Goal: Task Accomplishment & Management: Use online tool/utility

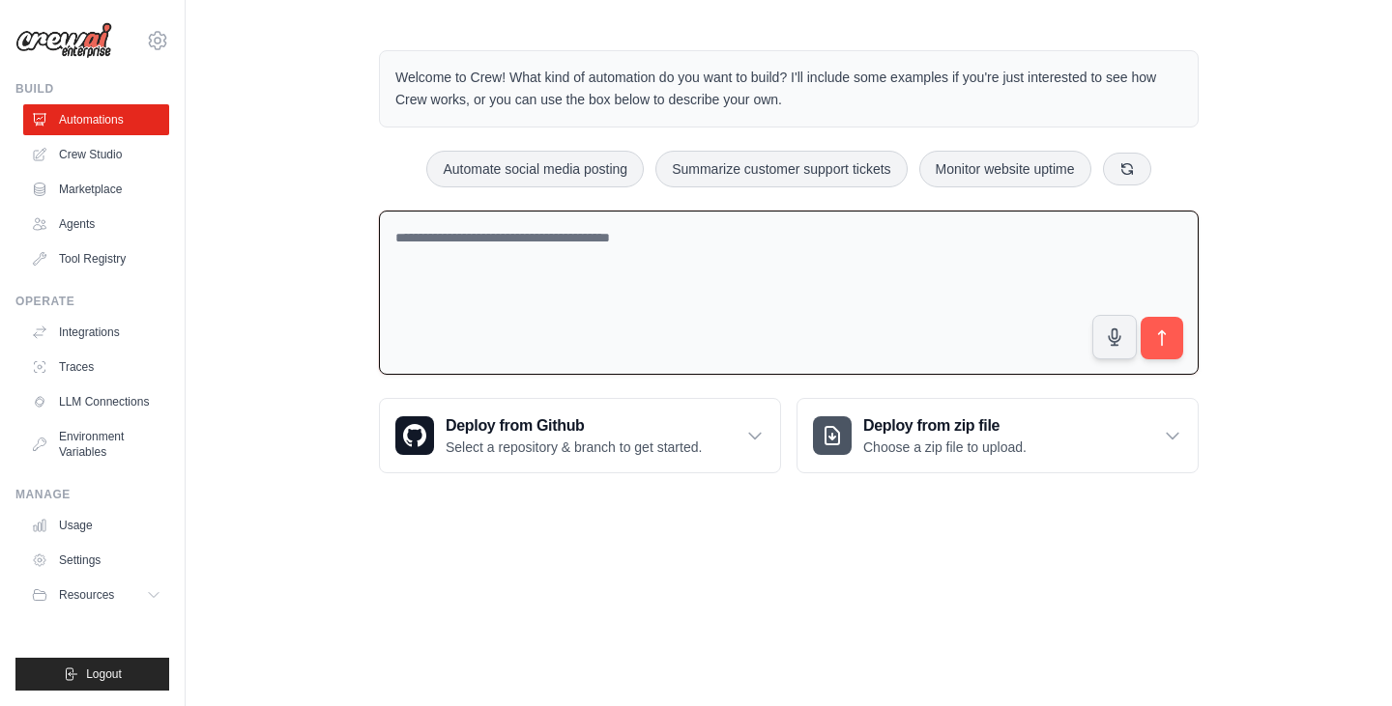
click at [680, 239] on textarea at bounding box center [789, 293] width 820 height 165
click at [465, 164] on button "Automate social media posting" at bounding box center [534, 168] width 217 height 37
type textarea "**********"
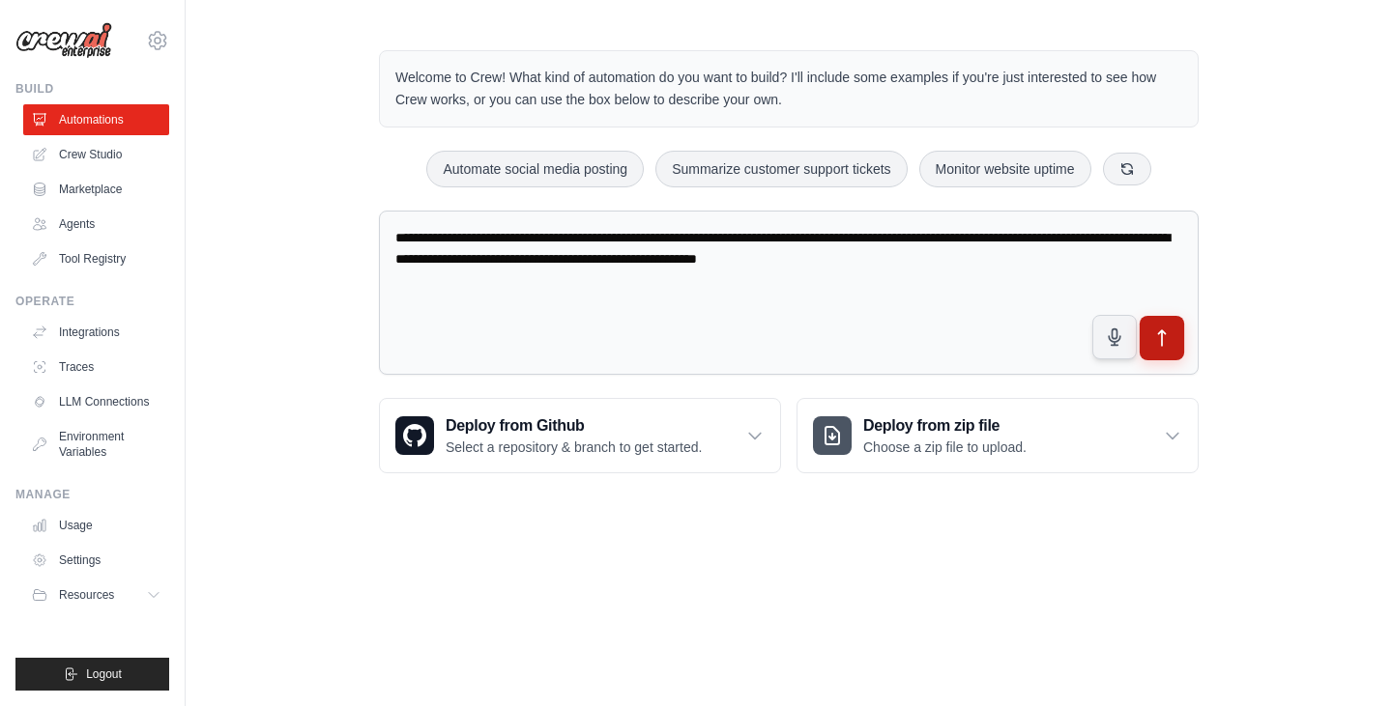
click at [1166, 334] on icon "submit" at bounding box center [1162, 339] width 20 height 20
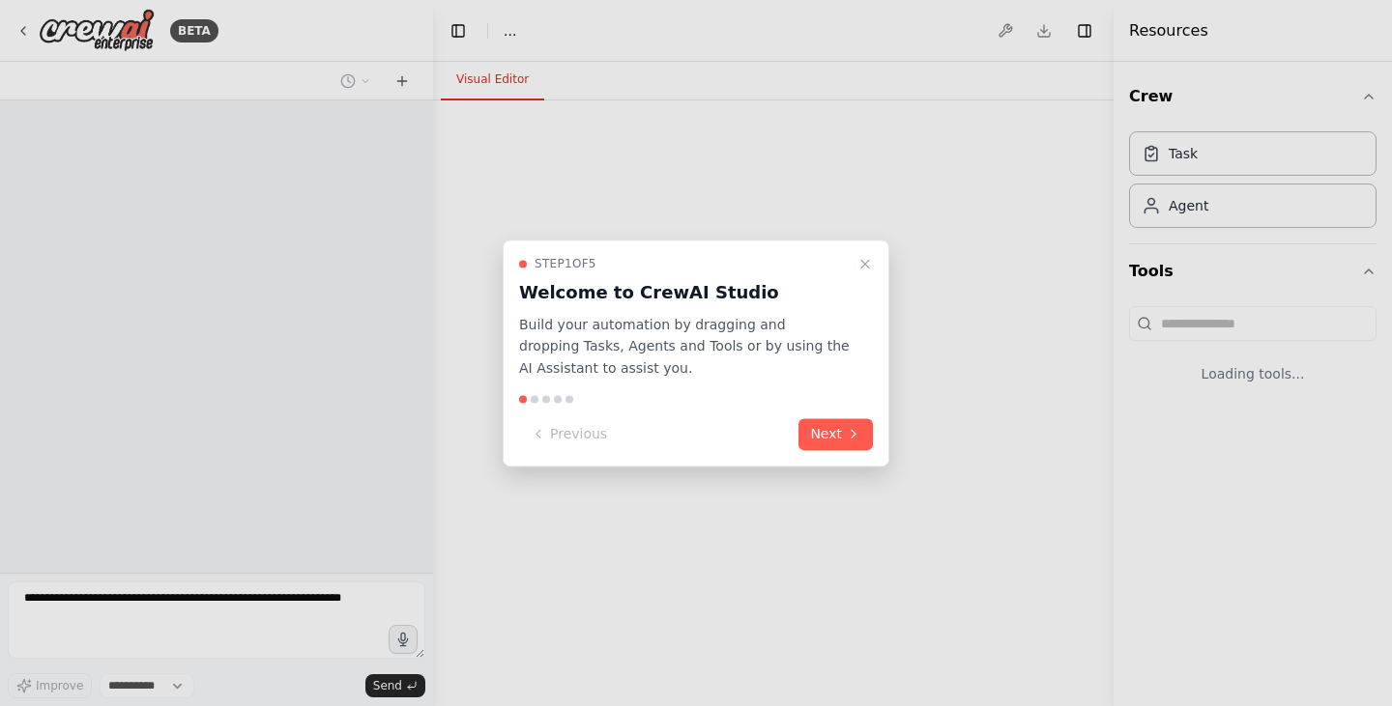
select select "****"
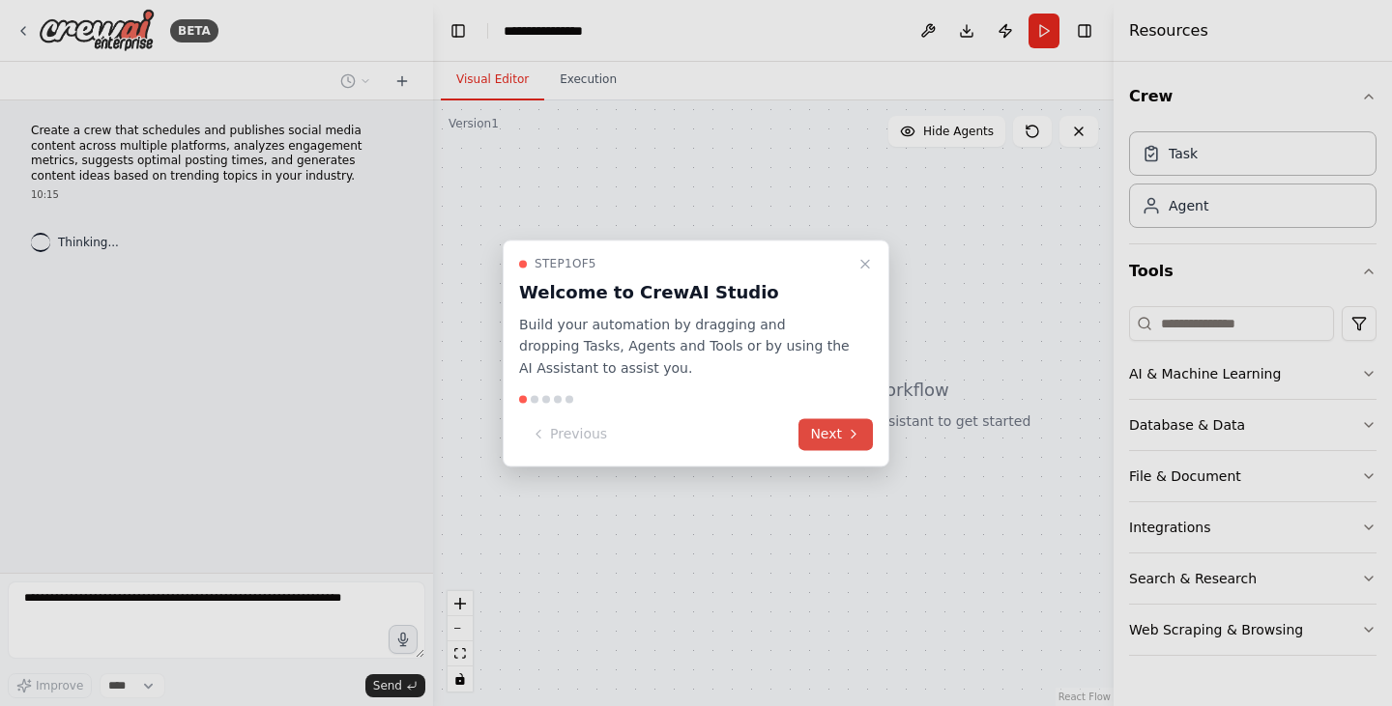
click at [837, 428] on button "Next" at bounding box center [835, 434] width 74 height 32
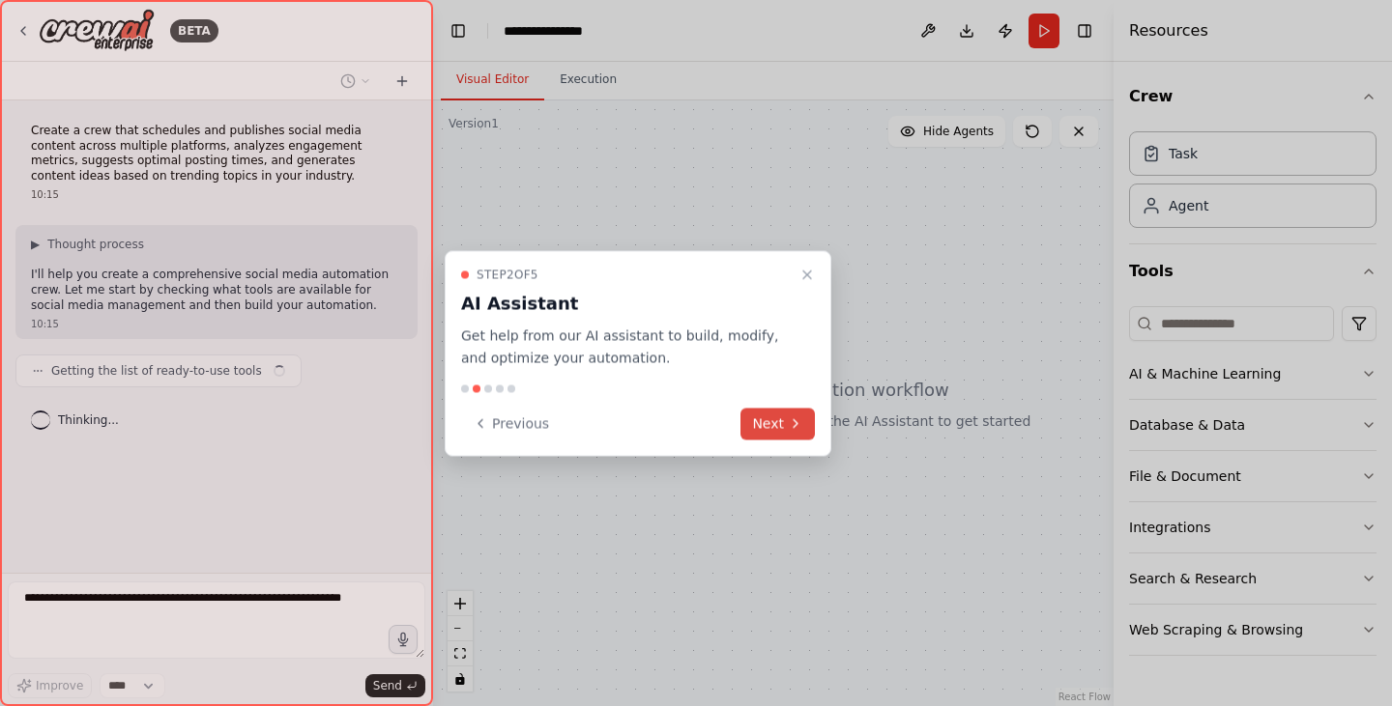
click at [775, 417] on button "Next" at bounding box center [777, 424] width 74 height 32
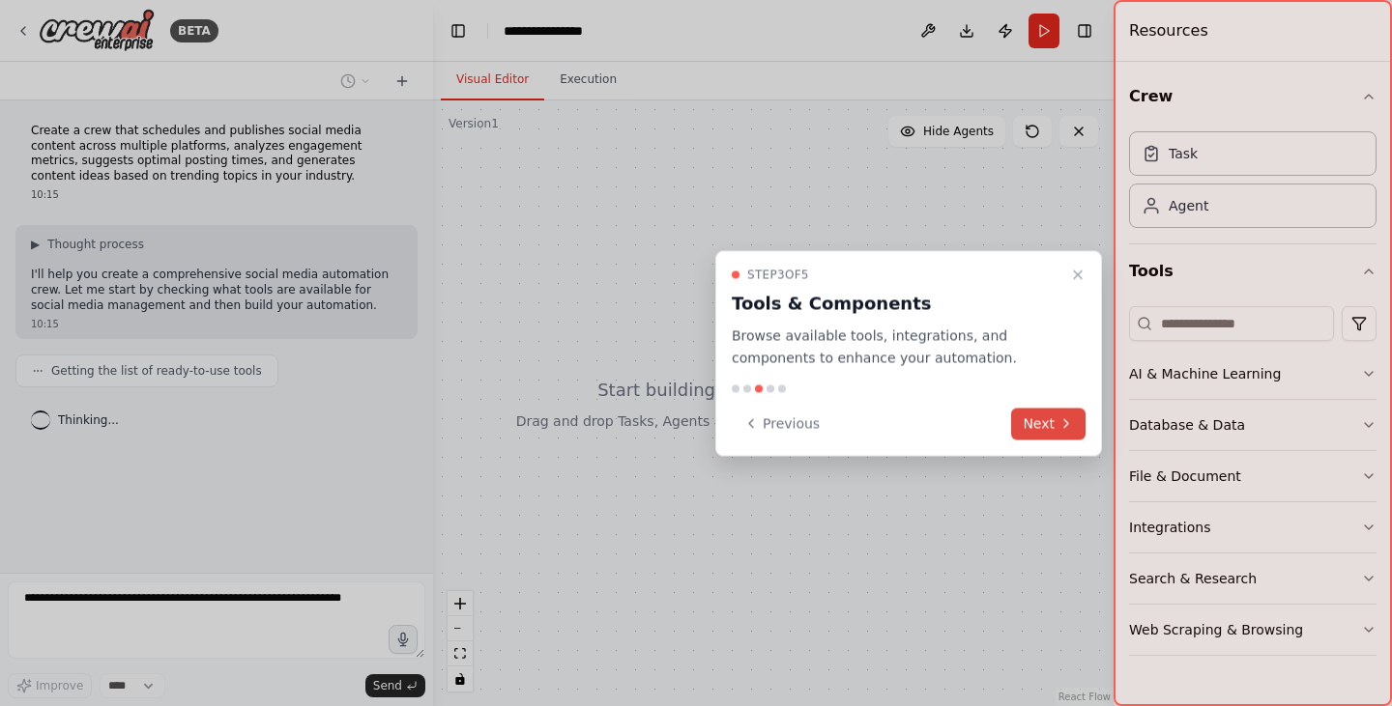
click at [1037, 421] on button "Next" at bounding box center [1048, 424] width 74 height 32
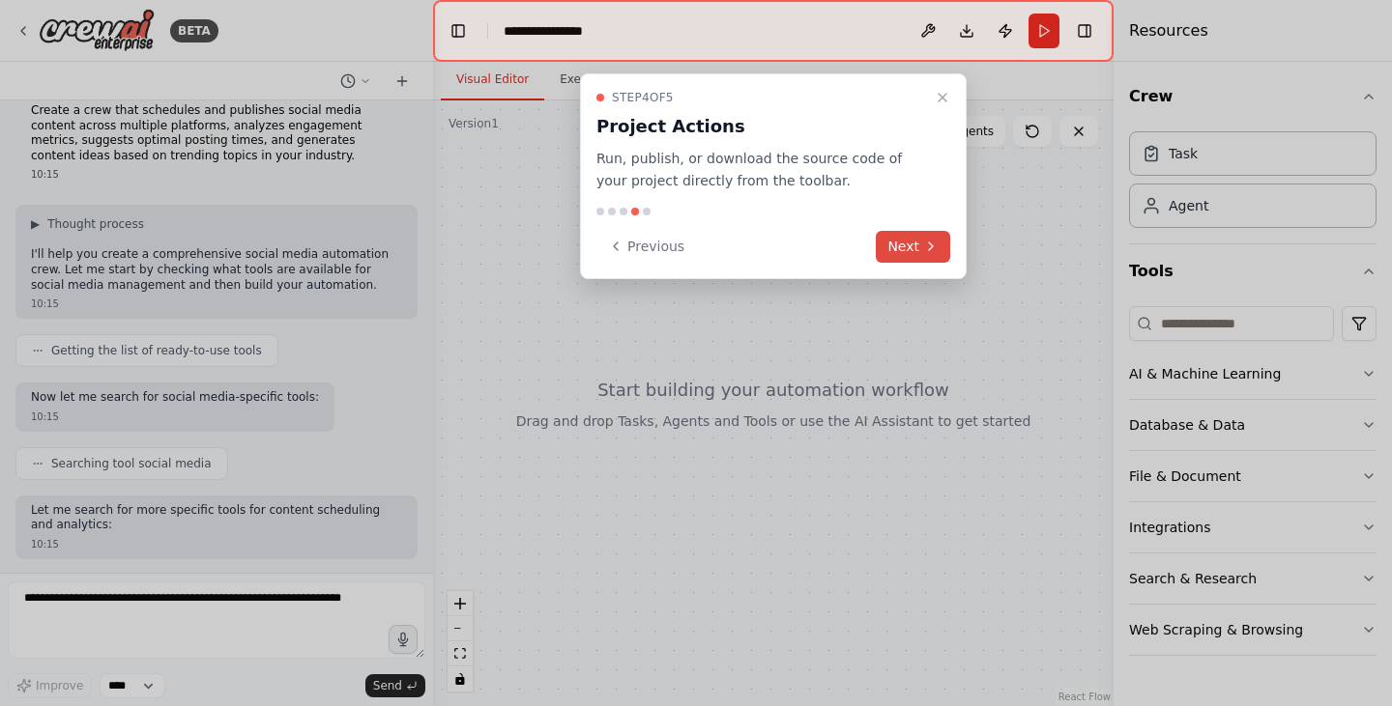
scroll to position [119, 0]
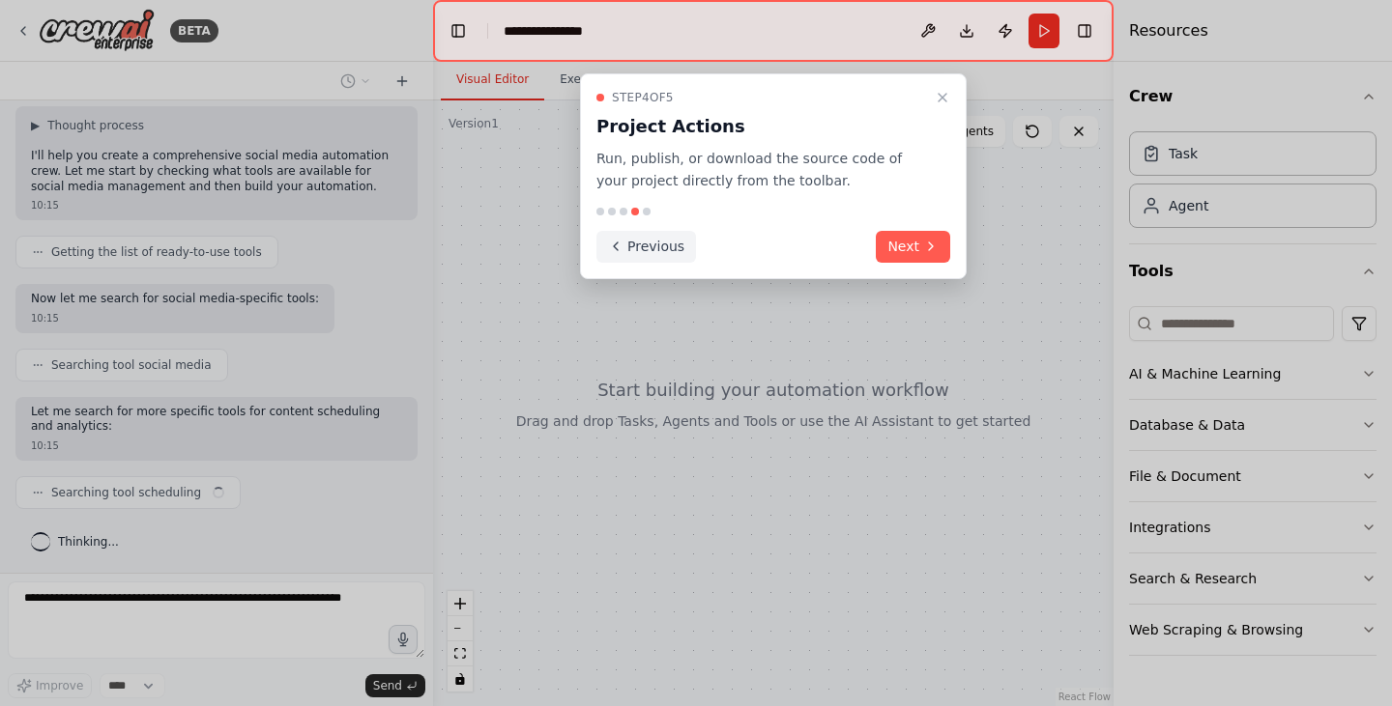
click at [645, 250] on button "Previous" at bounding box center [646, 247] width 100 height 32
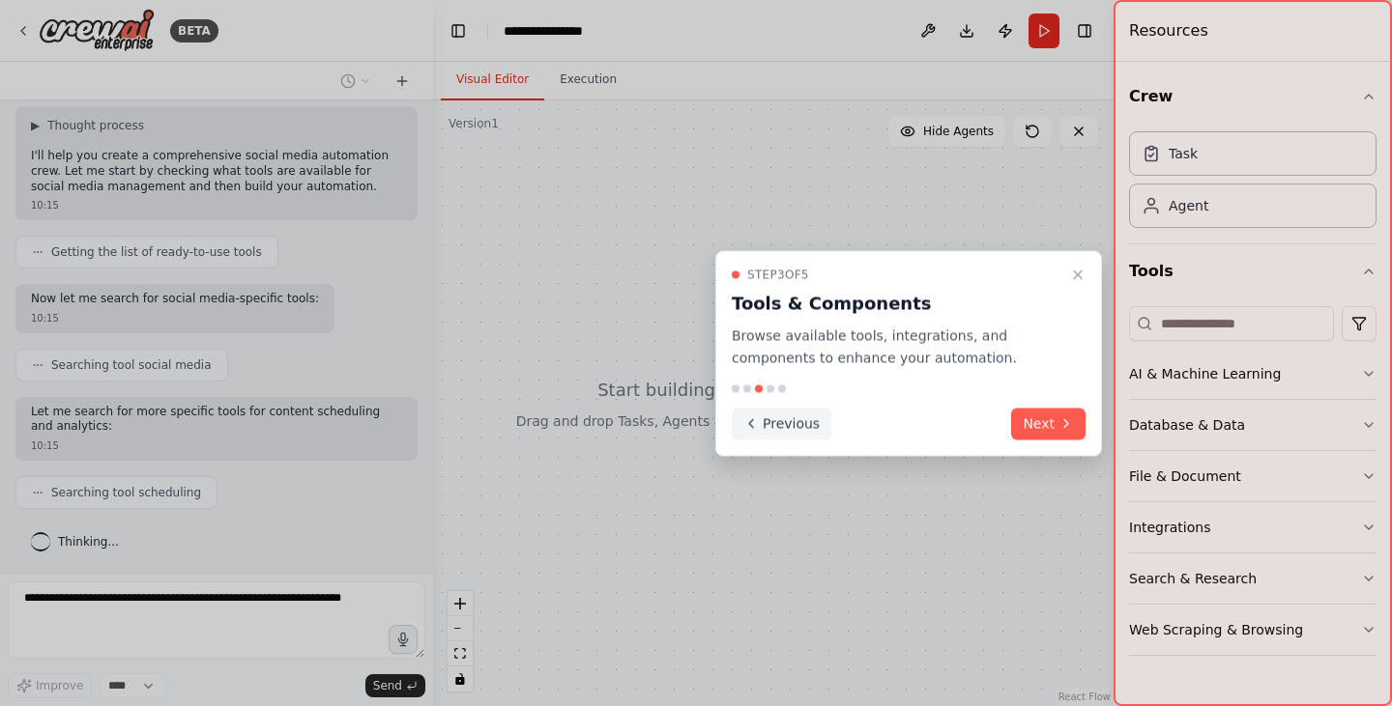
click at [645, 250] on div at bounding box center [696, 353] width 1392 height 706
click at [763, 417] on button "Previous" at bounding box center [782, 424] width 100 height 32
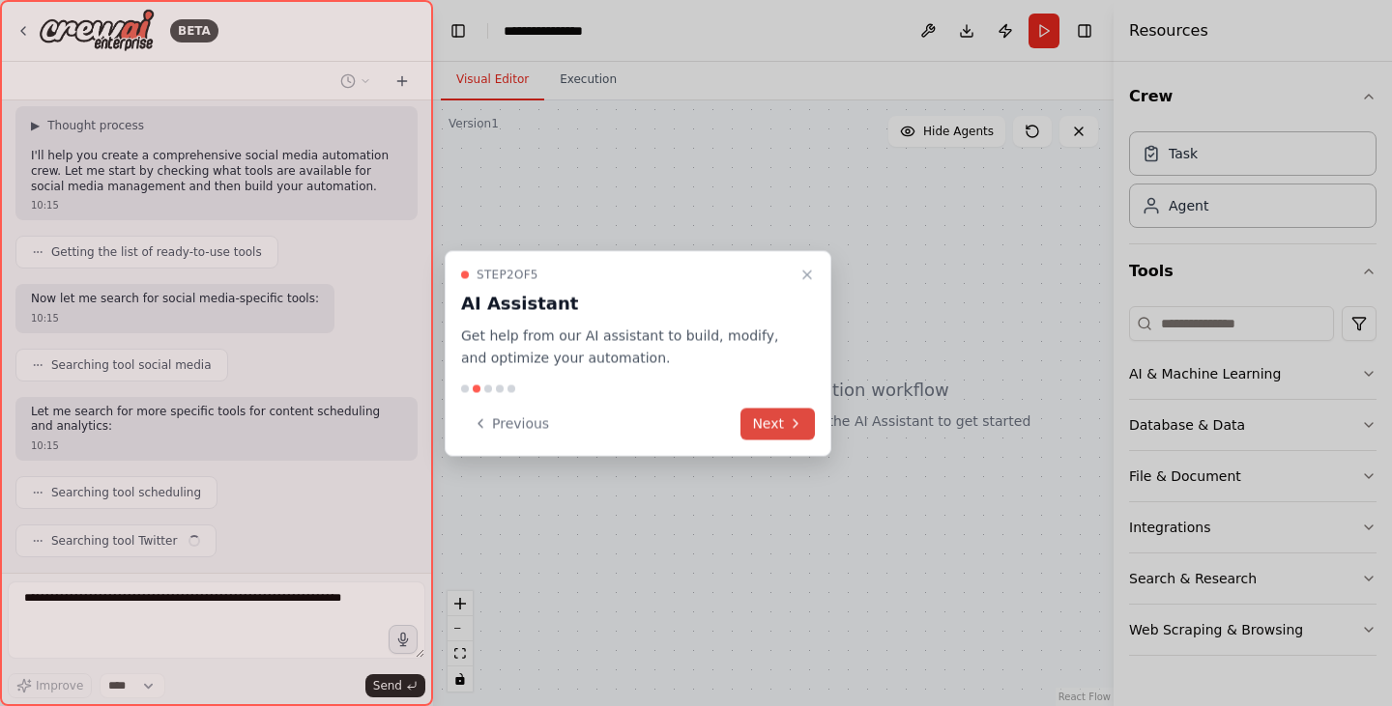
scroll to position [167, 0]
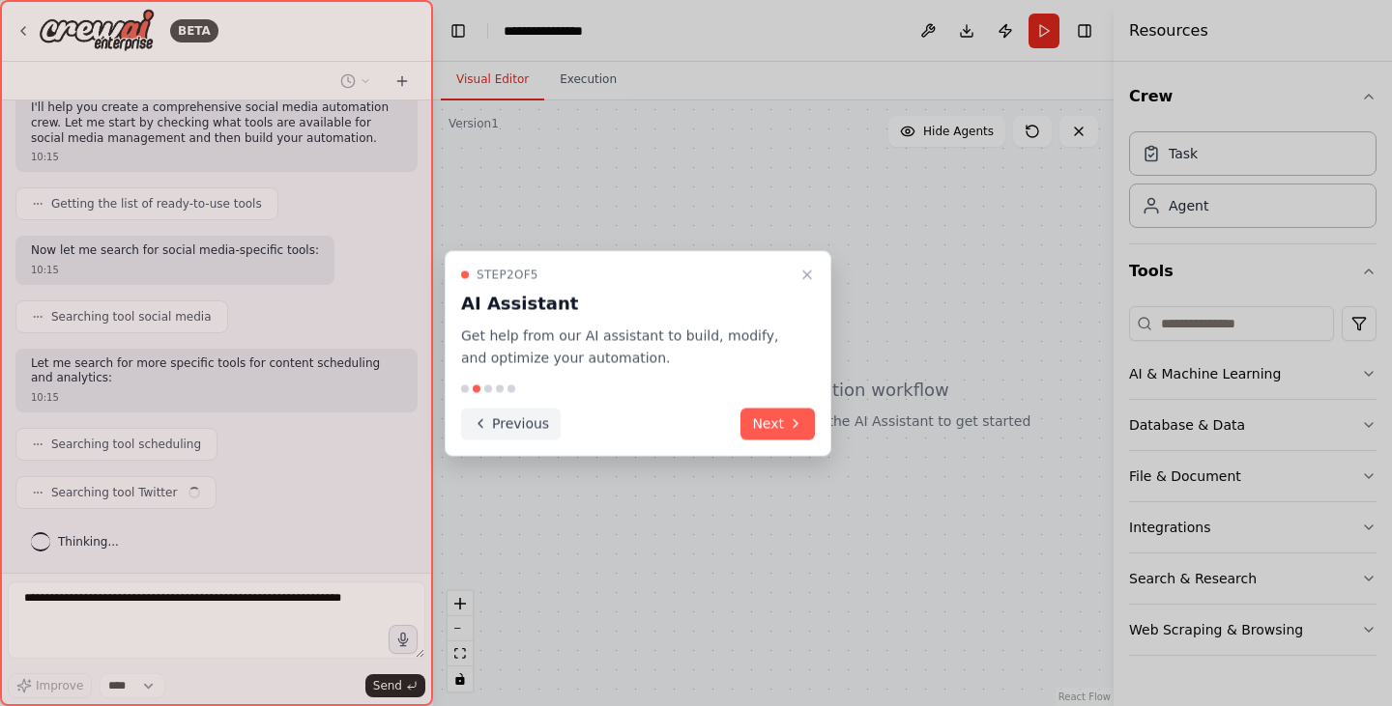
click at [515, 417] on button "Previous" at bounding box center [511, 424] width 100 height 32
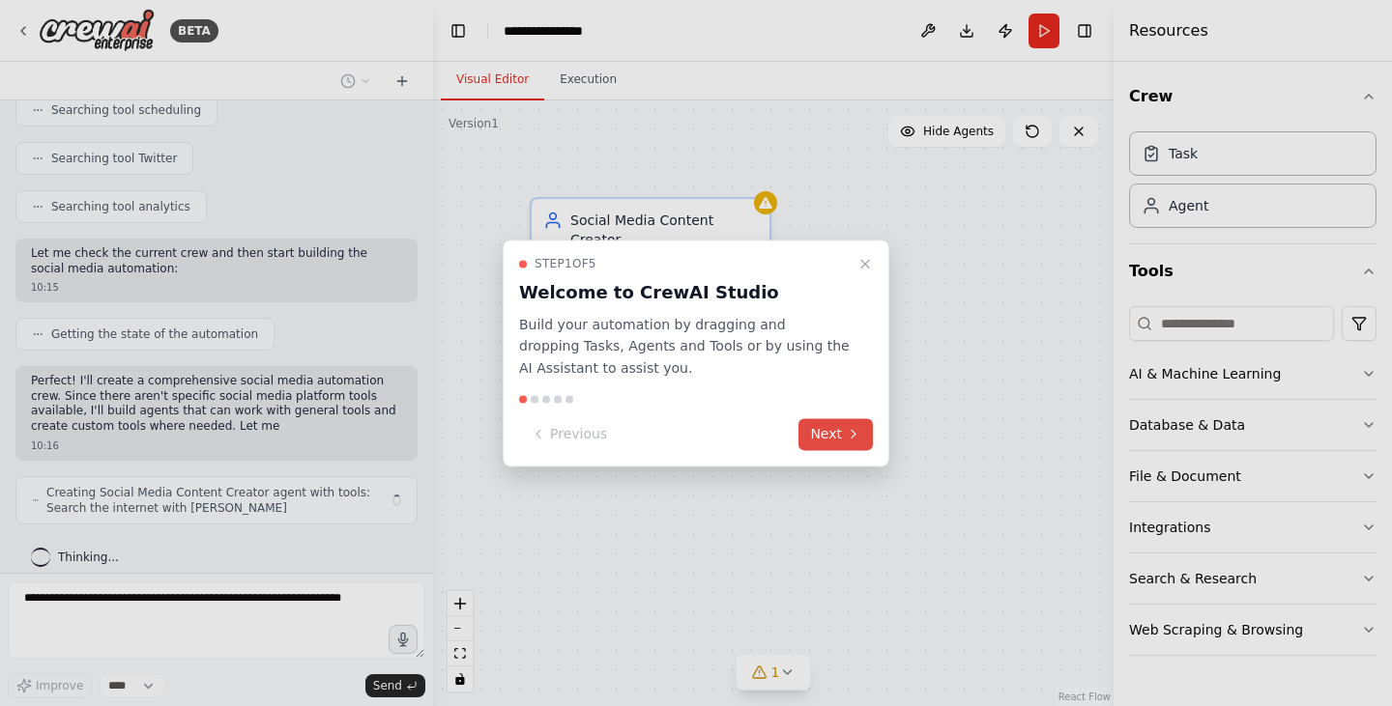
scroll to position [517, 0]
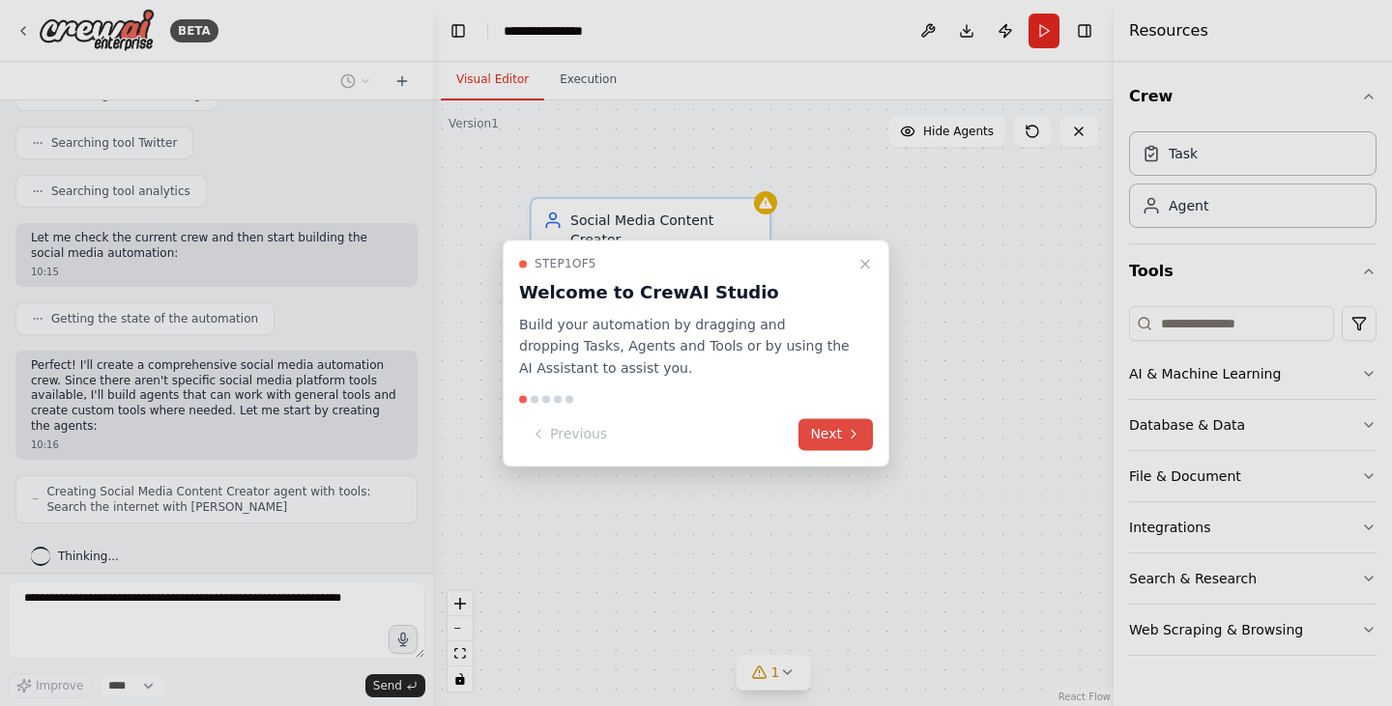
click at [831, 437] on button "Next" at bounding box center [835, 434] width 74 height 32
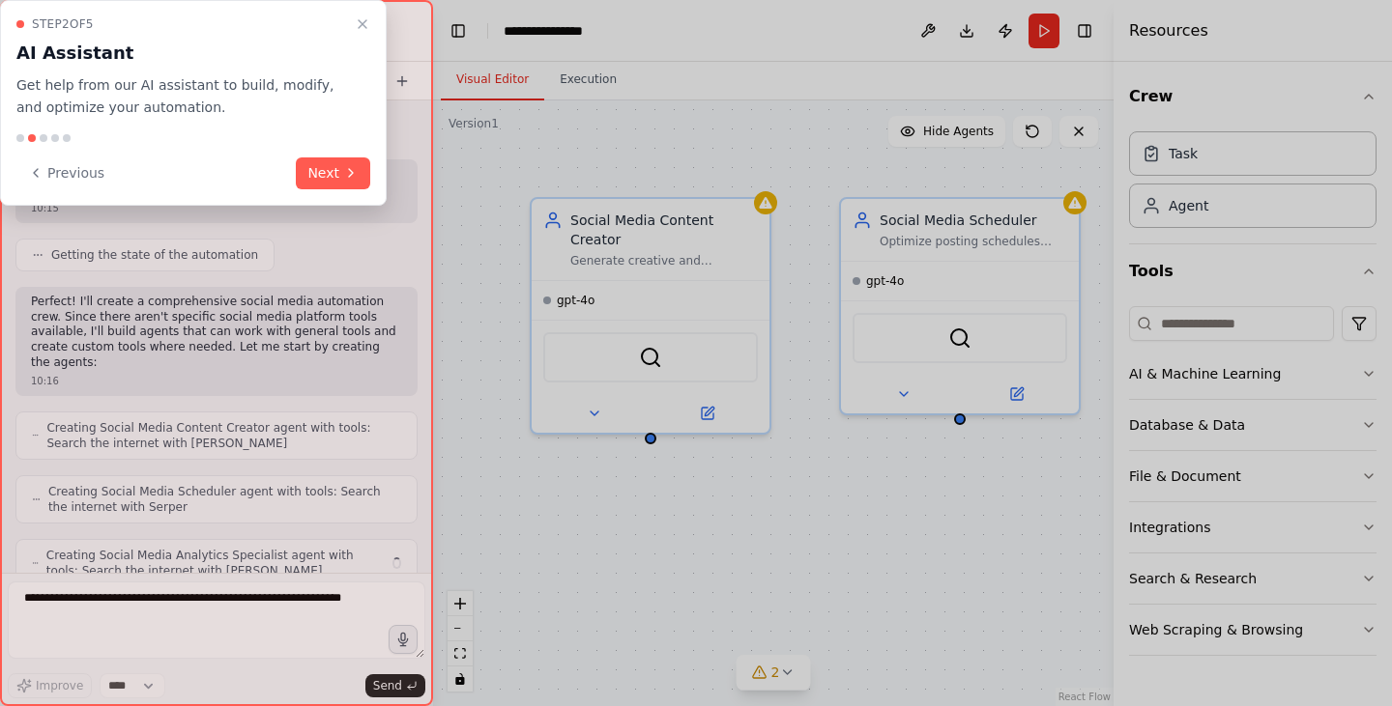
scroll to position [645, 0]
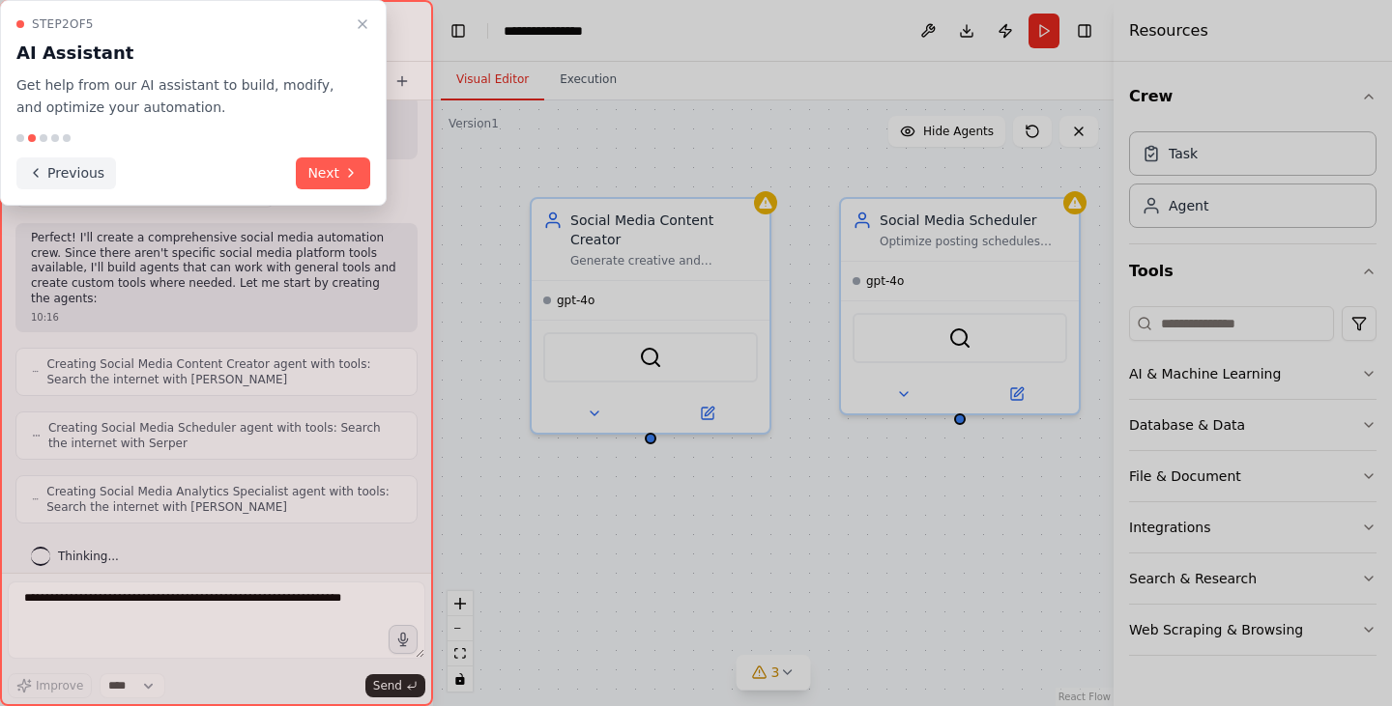
click at [40, 171] on icon at bounding box center [35, 172] width 15 height 15
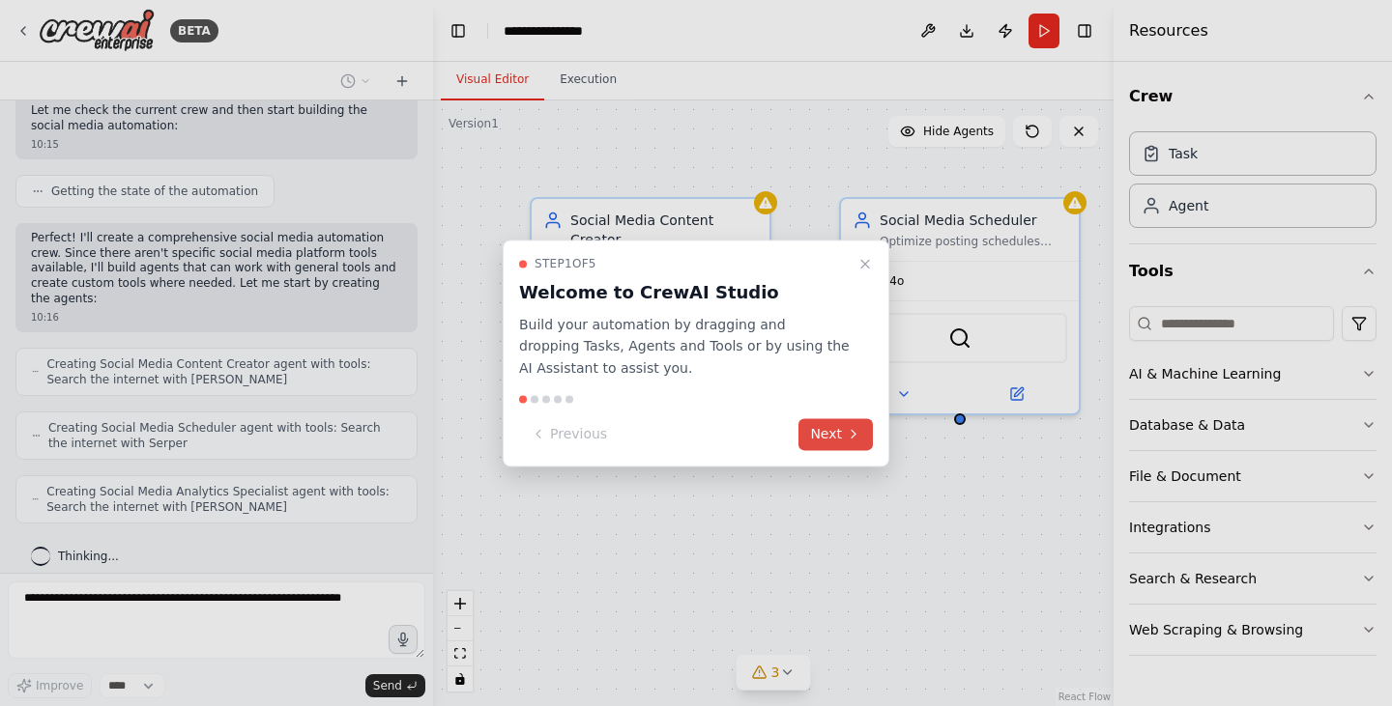
click at [849, 437] on icon at bounding box center [853, 434] width 15 height 15
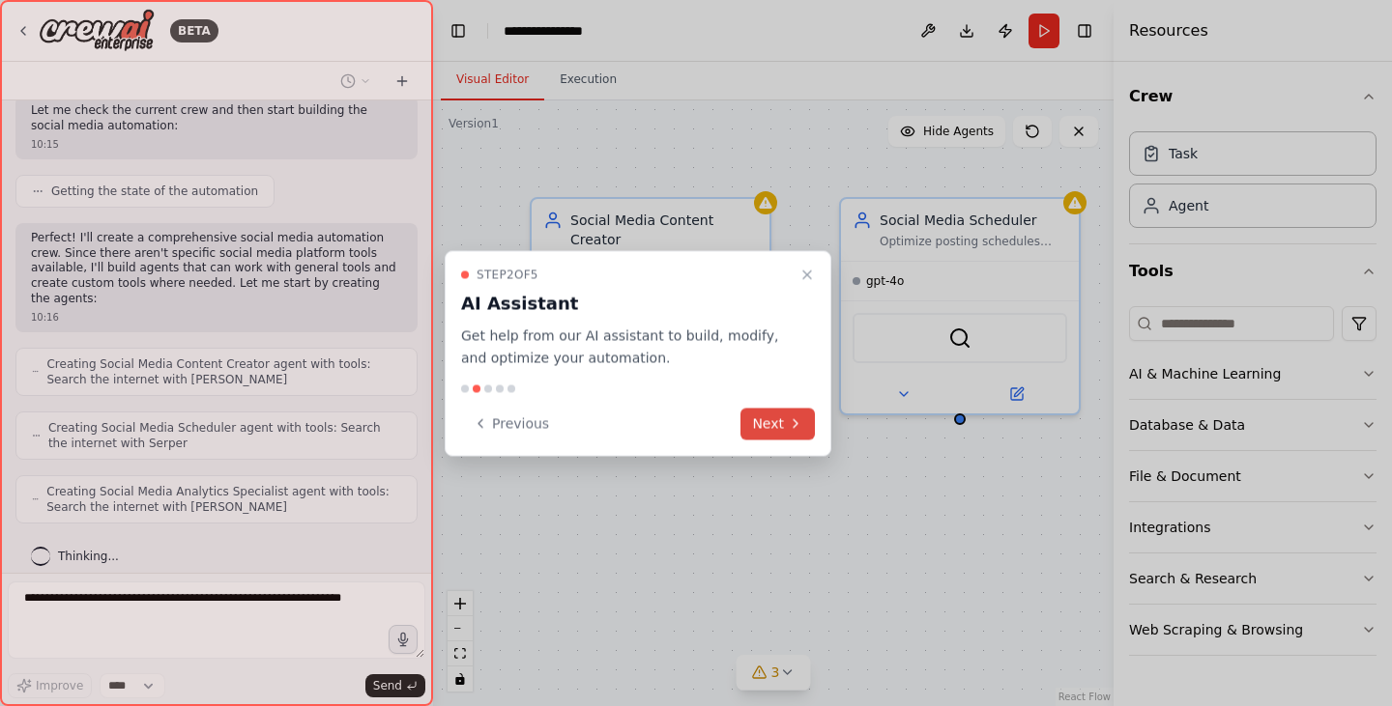
scroll to position [708, 0]
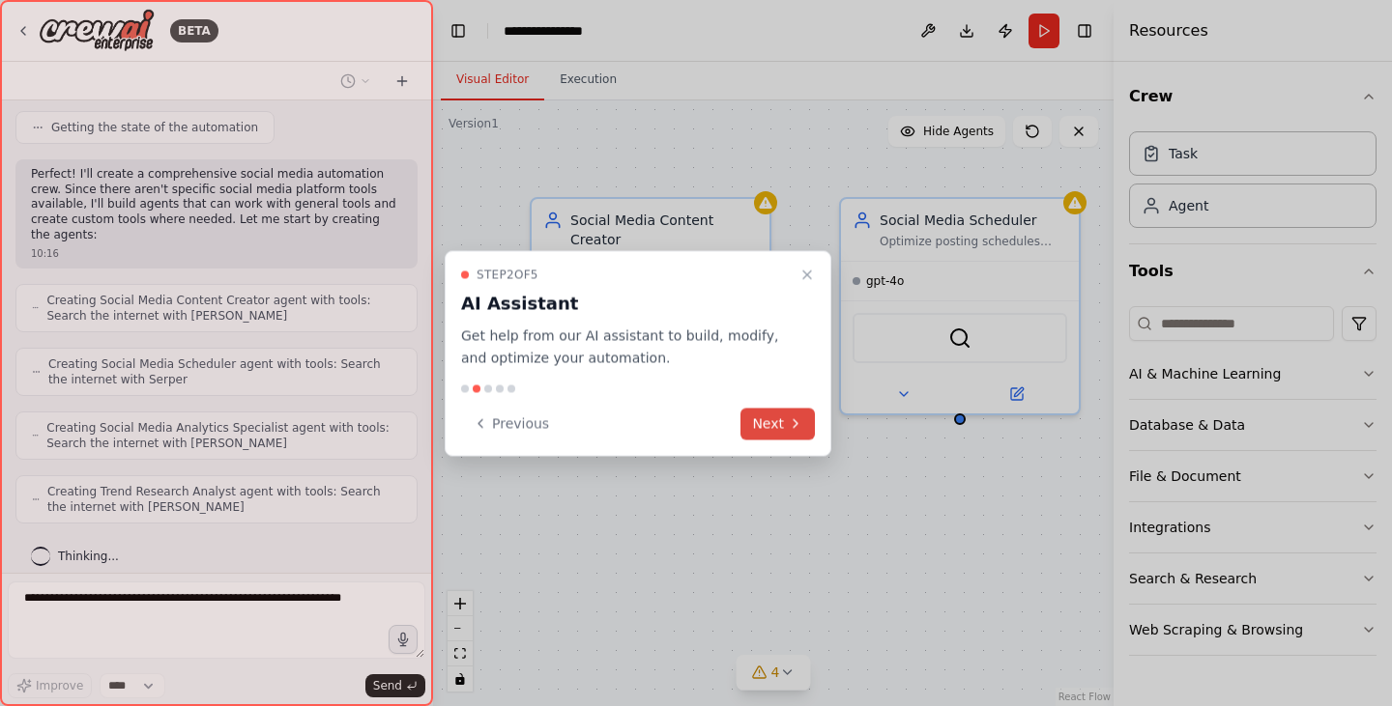
click at [766, 424] on button "Next" at bounding box center [777, 424] width 74 height 32
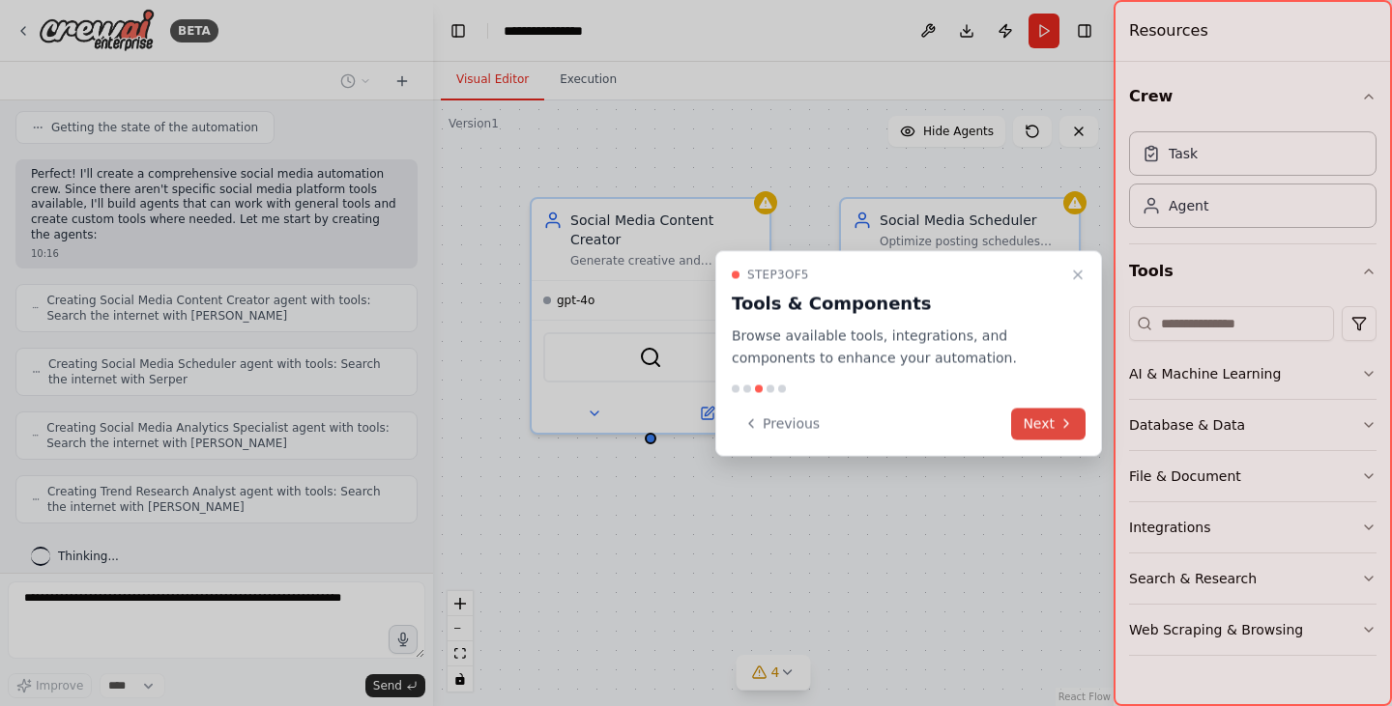
click at [1037, 422] on button "Next" at bounding box center [1048, 424] width 74 height 32
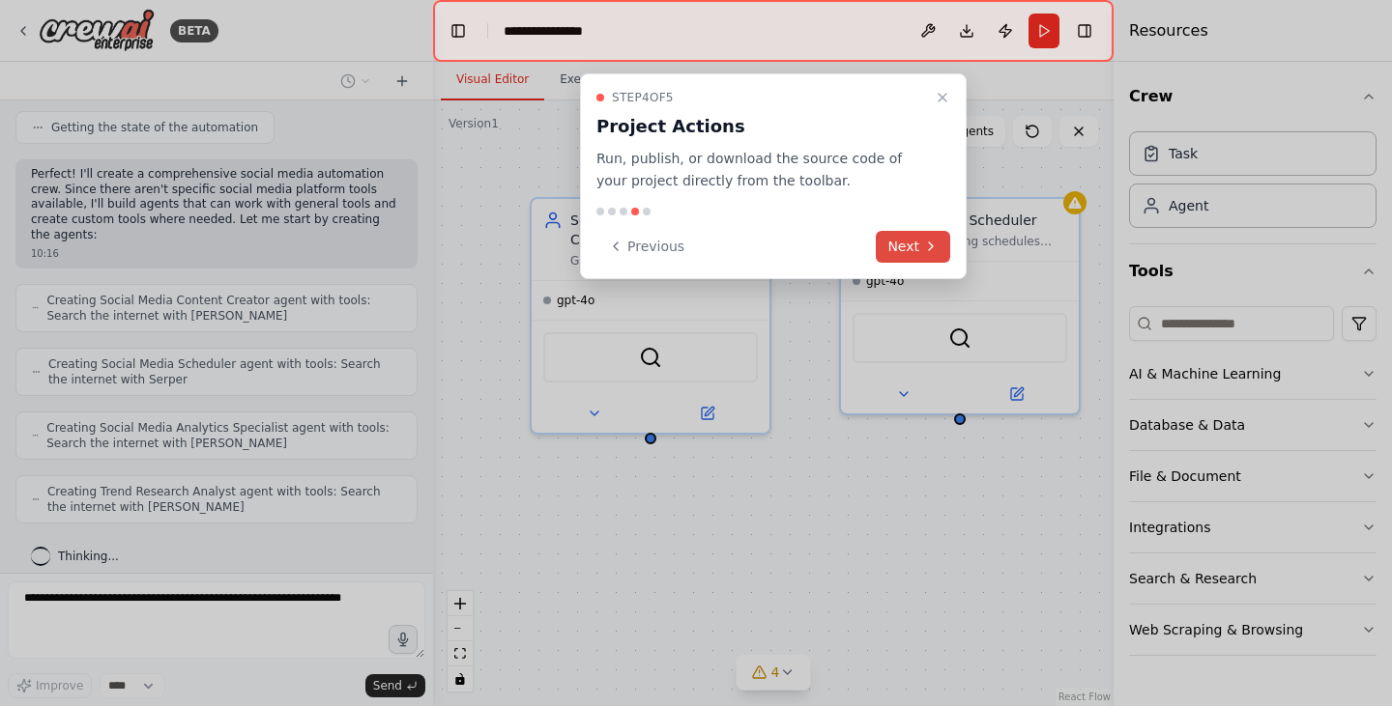
click at [894, 242] on button "Next" at bounding box center [913, 247] width 74 height 32
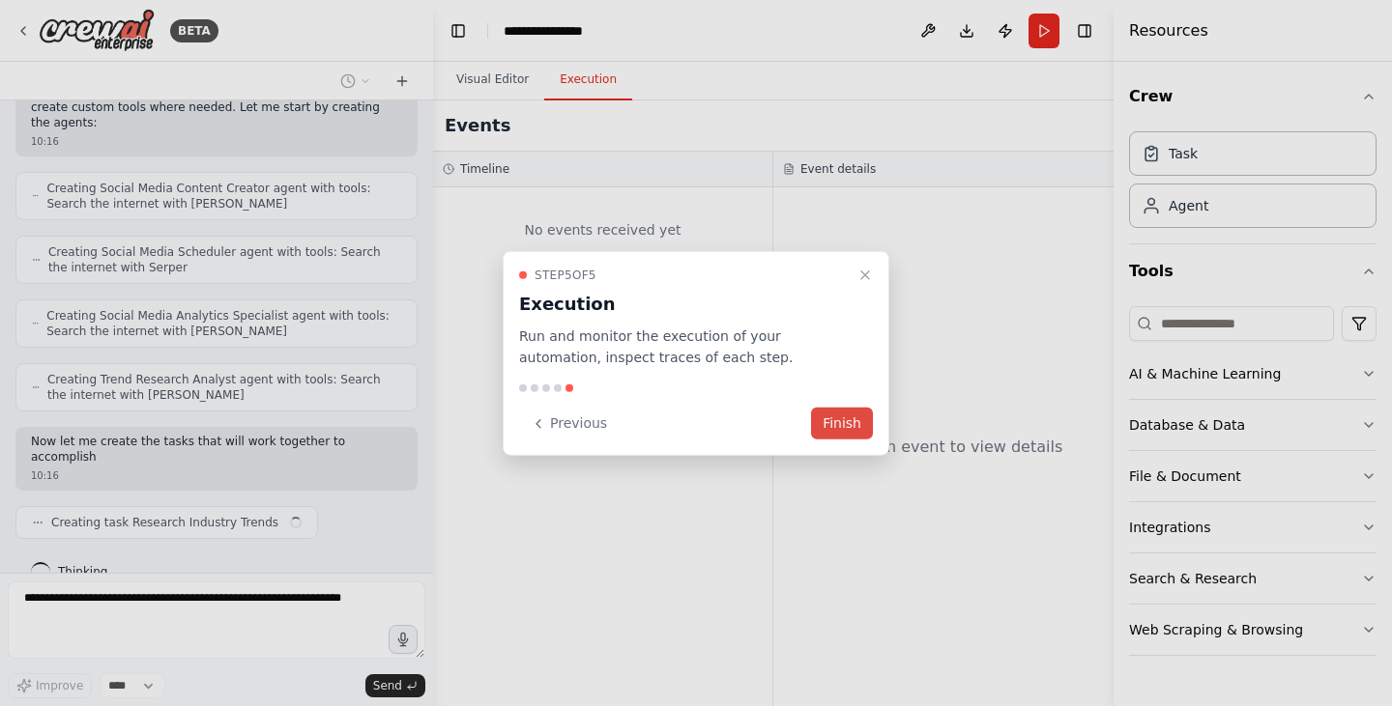
scroll to position [836, 0]
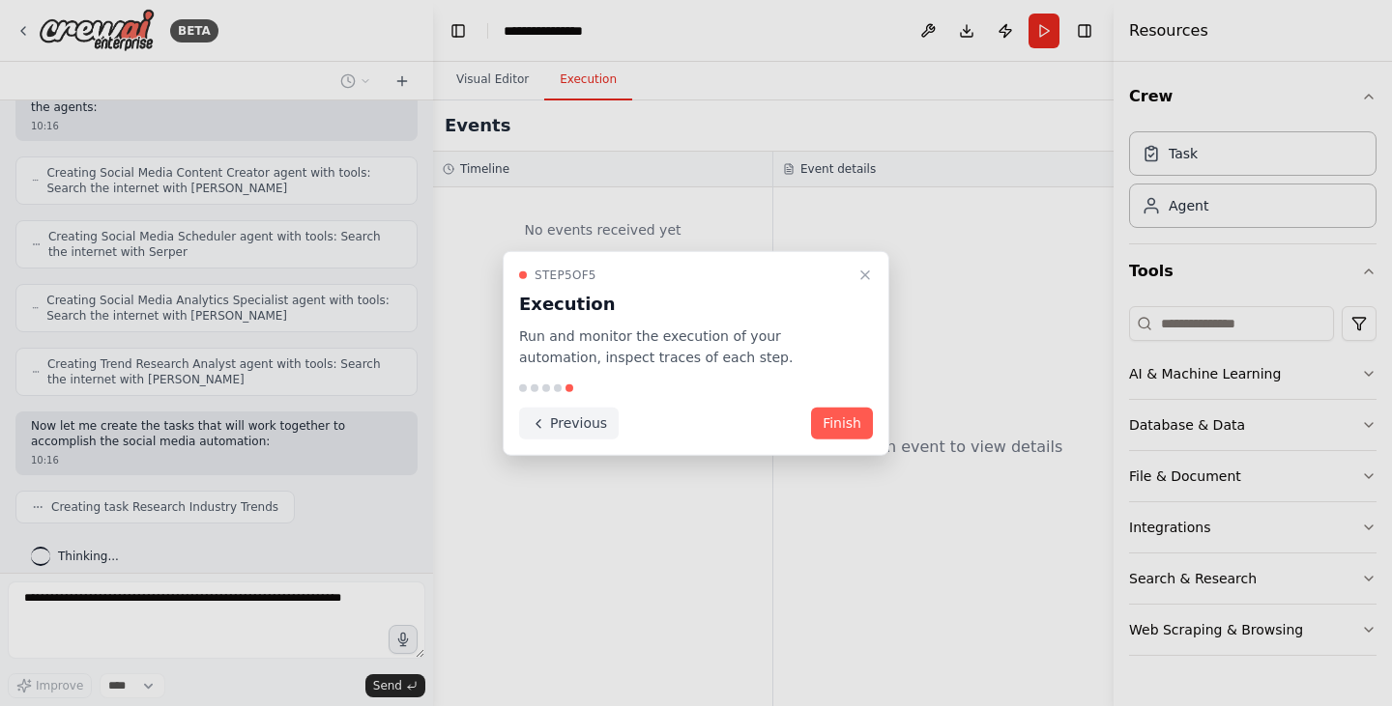
click at [554, 417] on button "Previous" at bounding box center [569, 424] width 100 height 32
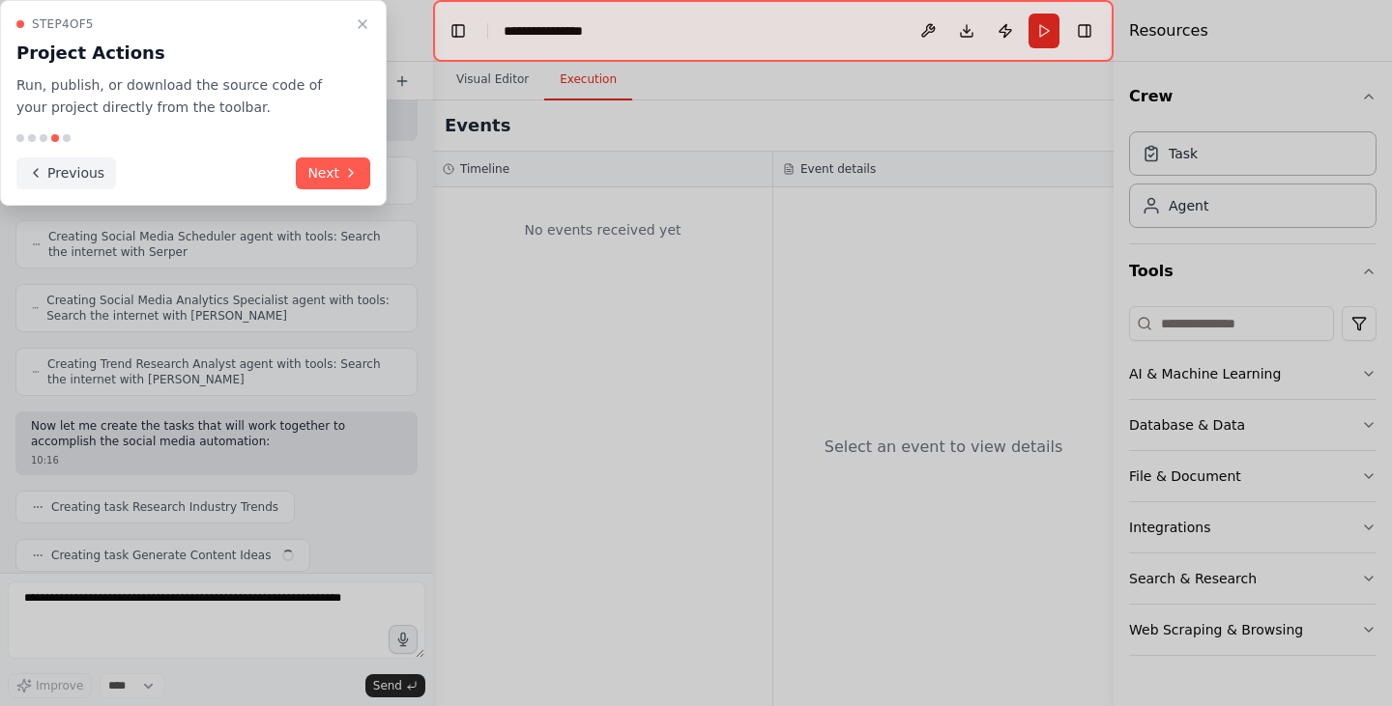
scroll to position [884, 0]
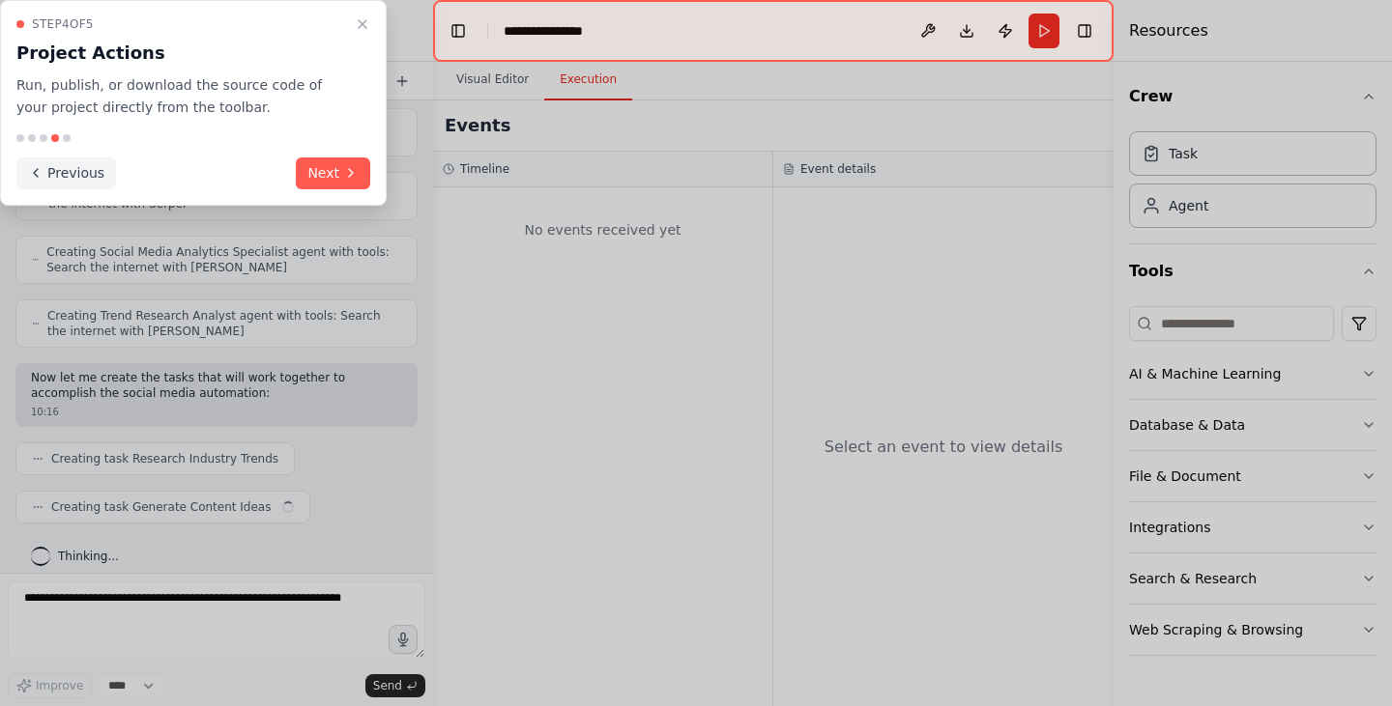
click at [71, 171] on button "Previous" at bounding box center [66, 174] width 100 height 32
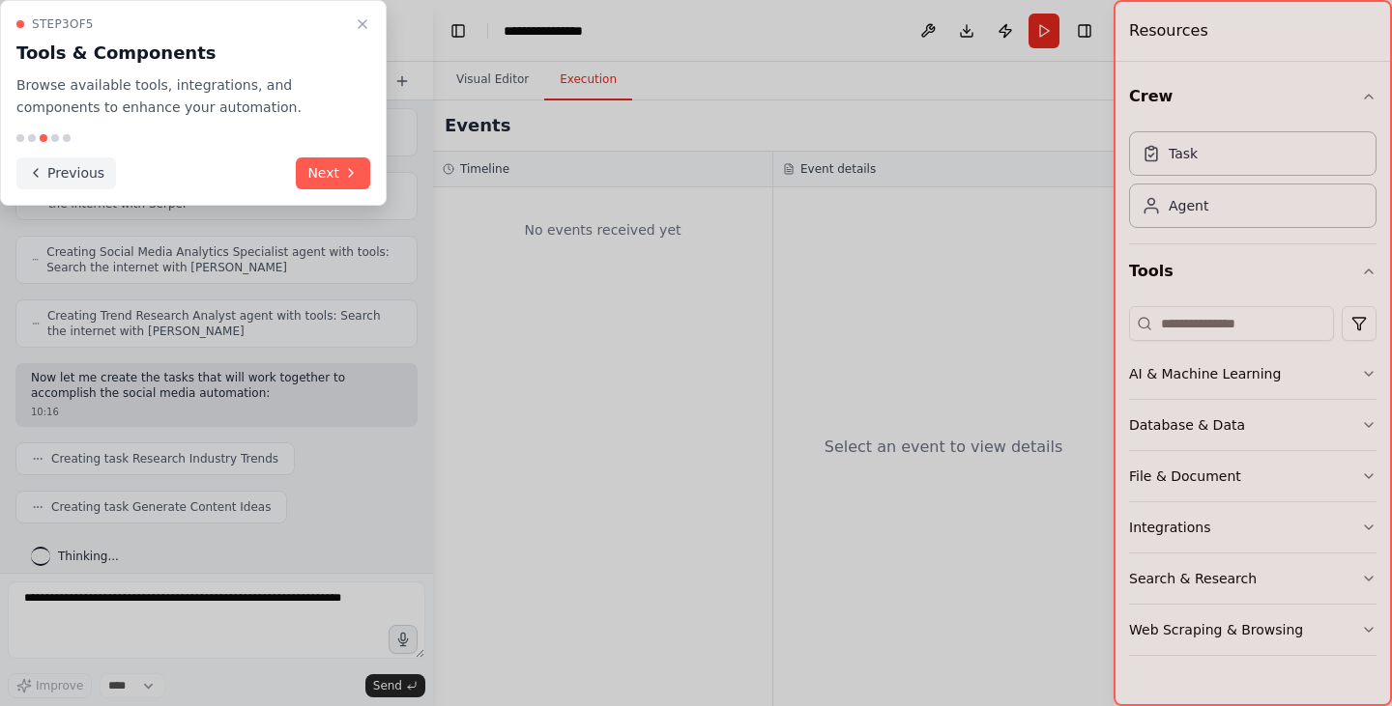
click at [71, 171] on button "Previous" at bounding box center [66, 174] width 100 height 32
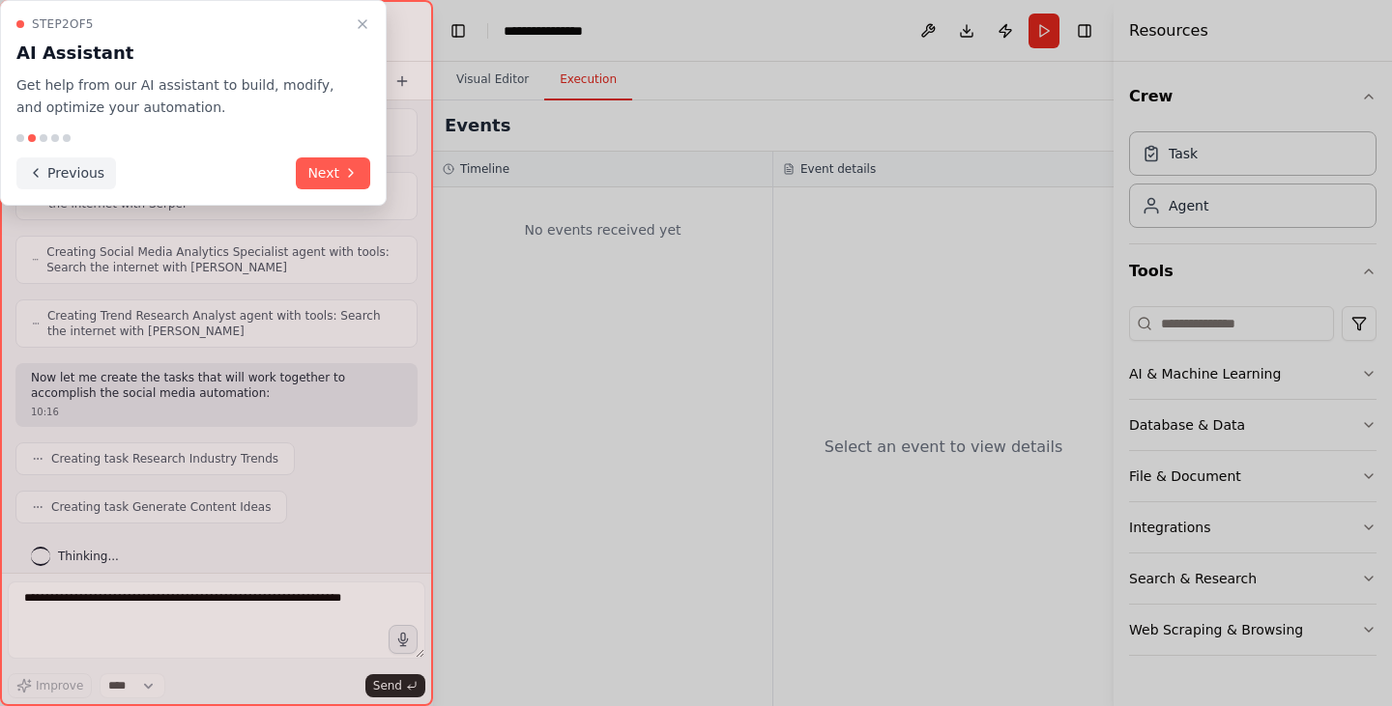
click at [88, 180] on button "Previous" at bounding box center [66, 174] width 100 height 32
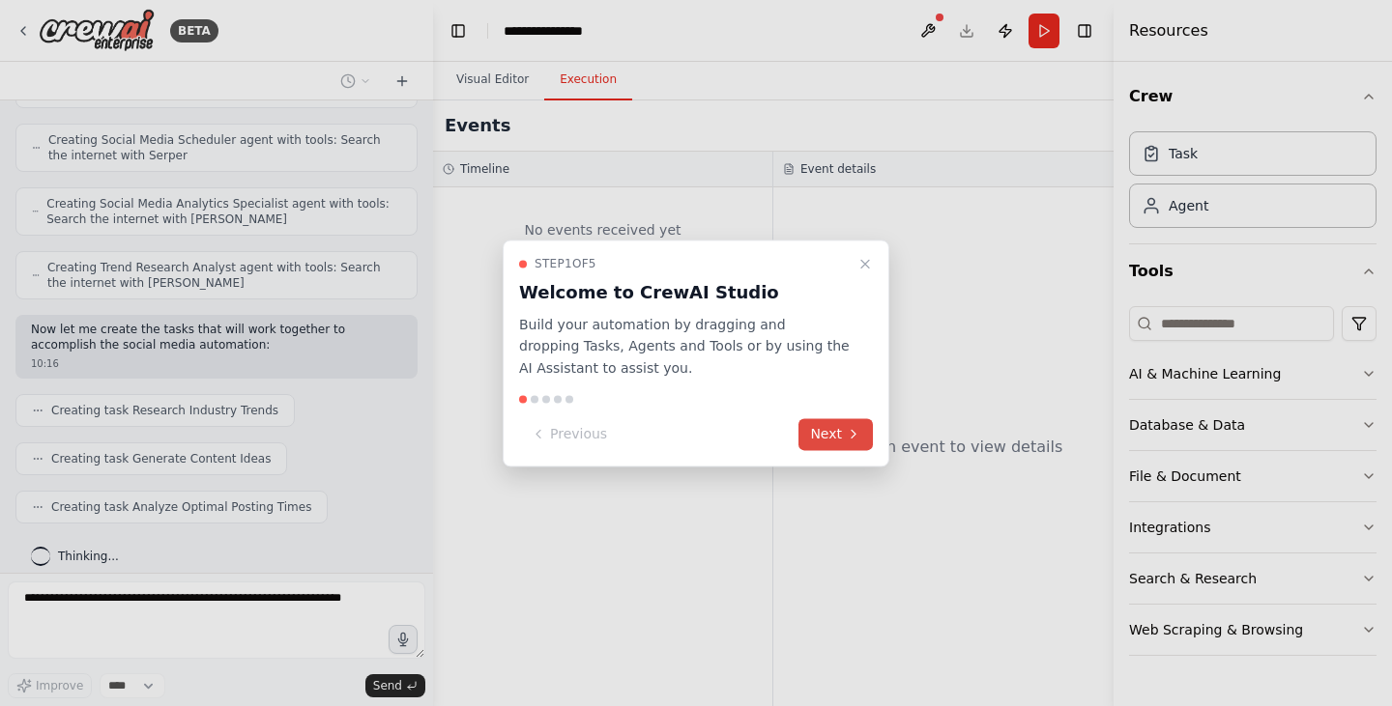
scroll to position [981, 0]
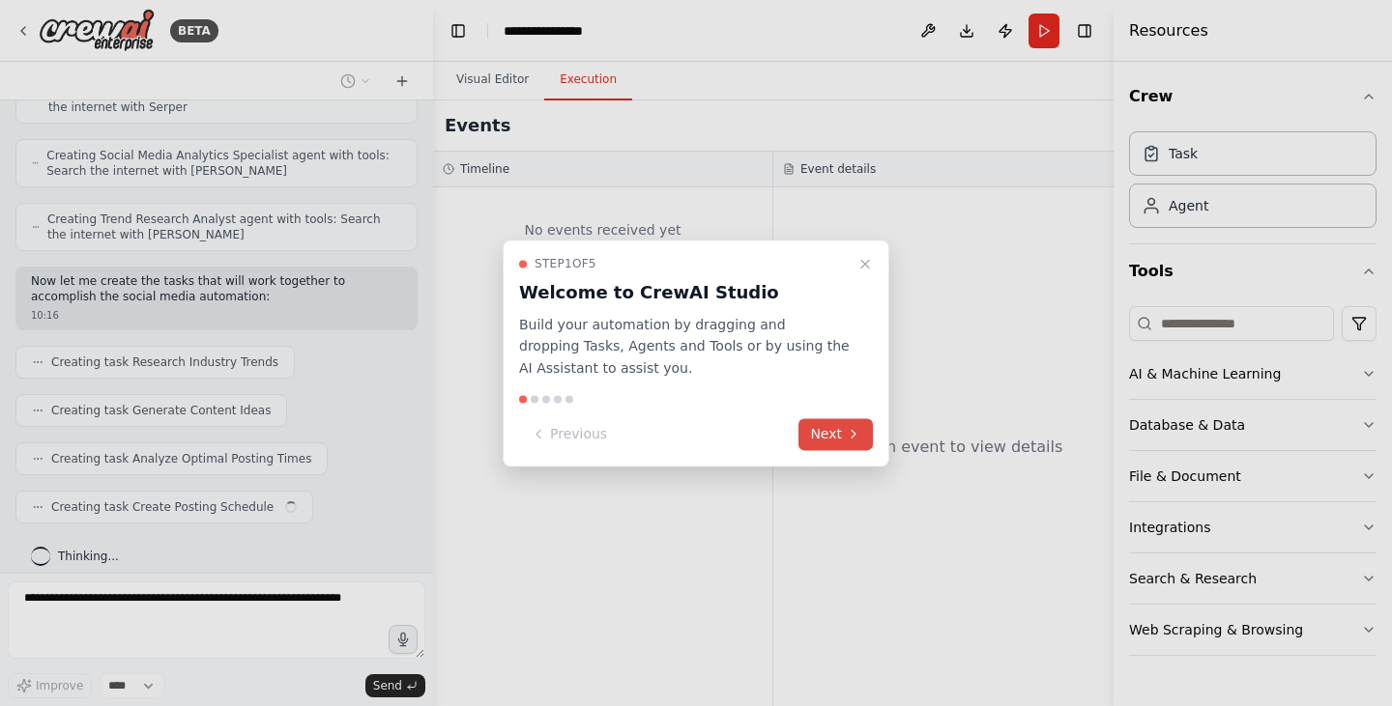
click at [826, 439] on button "Next" at bounding box center [835, 434] width 74 height 32
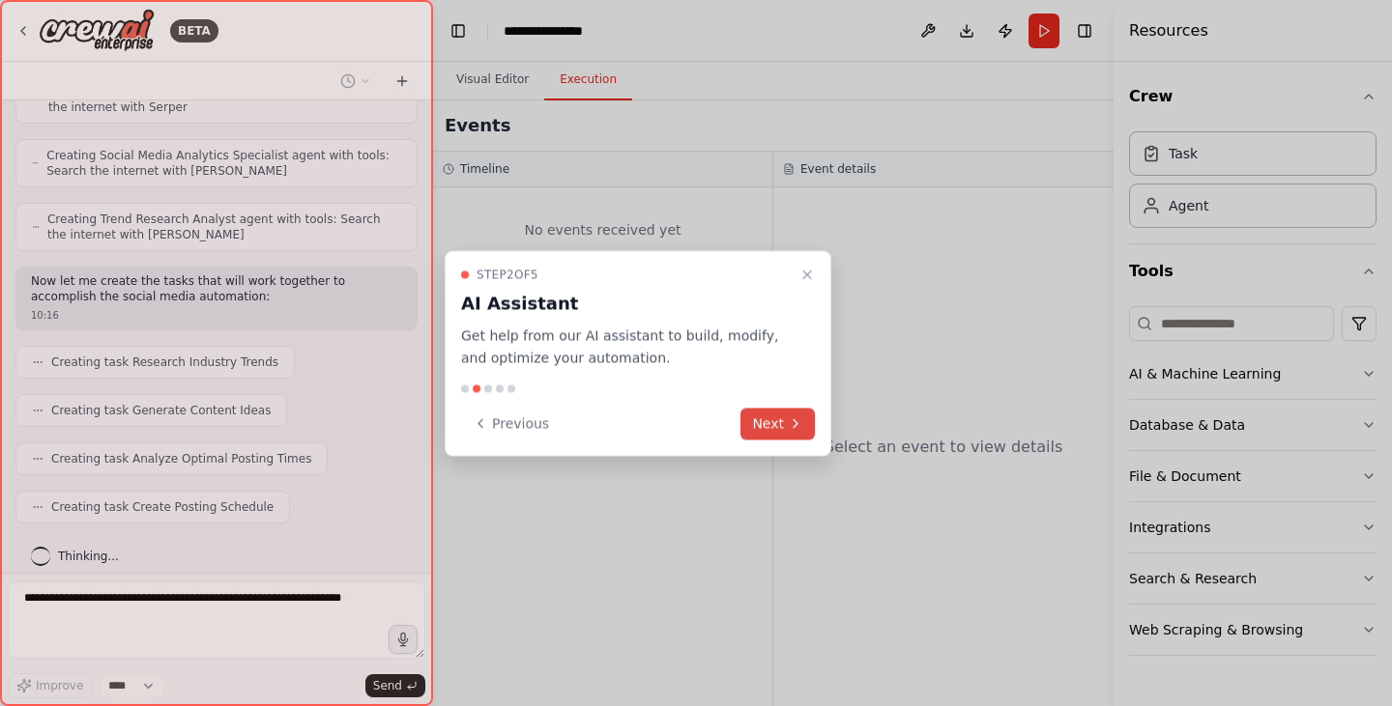
click at [789, 423] on icon at bounding box center [795, 424] width 15 height 15
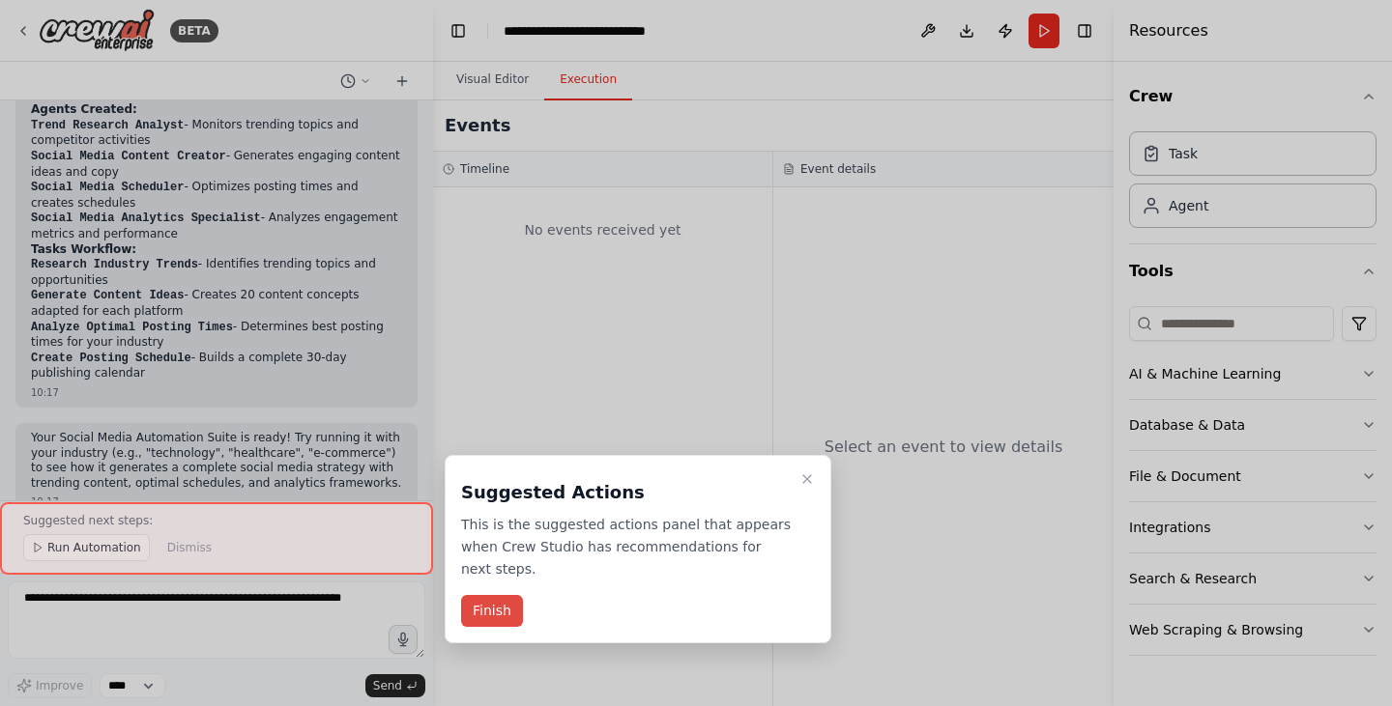
click at [495, 595] on button "Finish" at bounding box center [492, 611] width 62 height 32
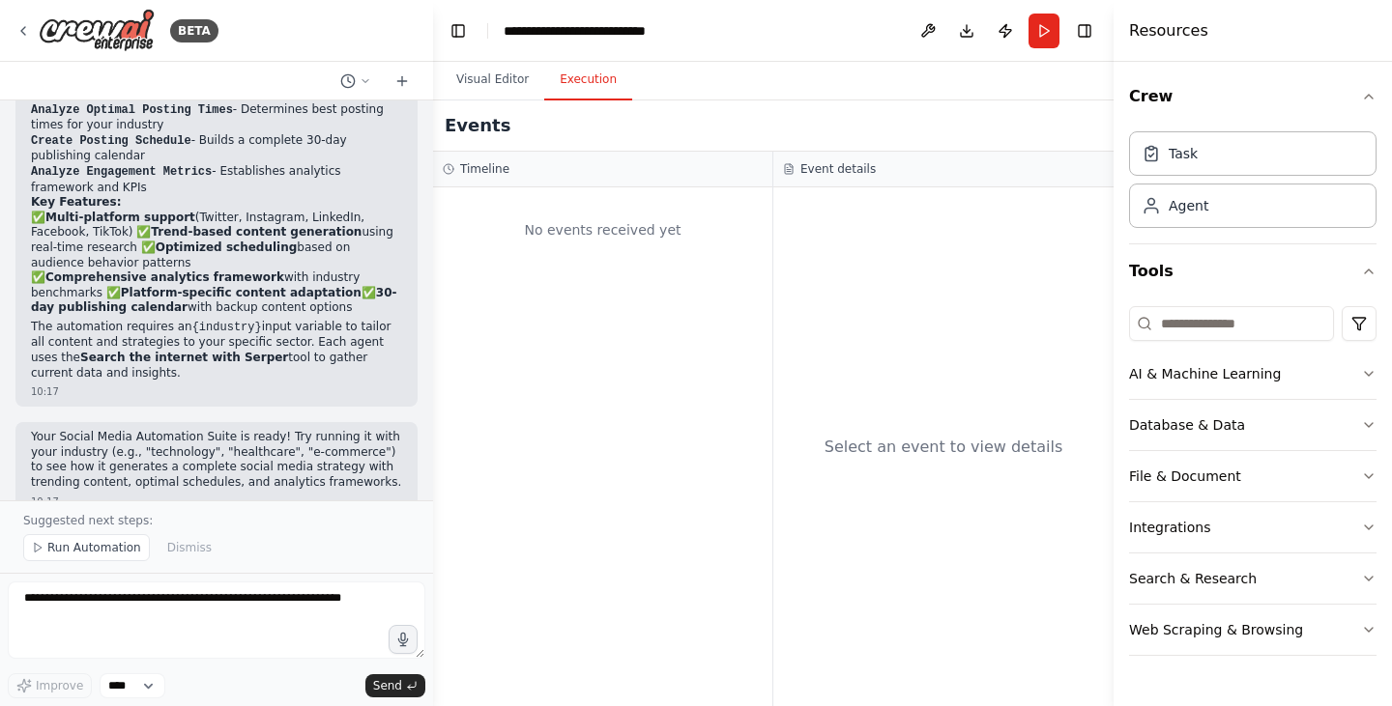
scroll to position [1980, 0]
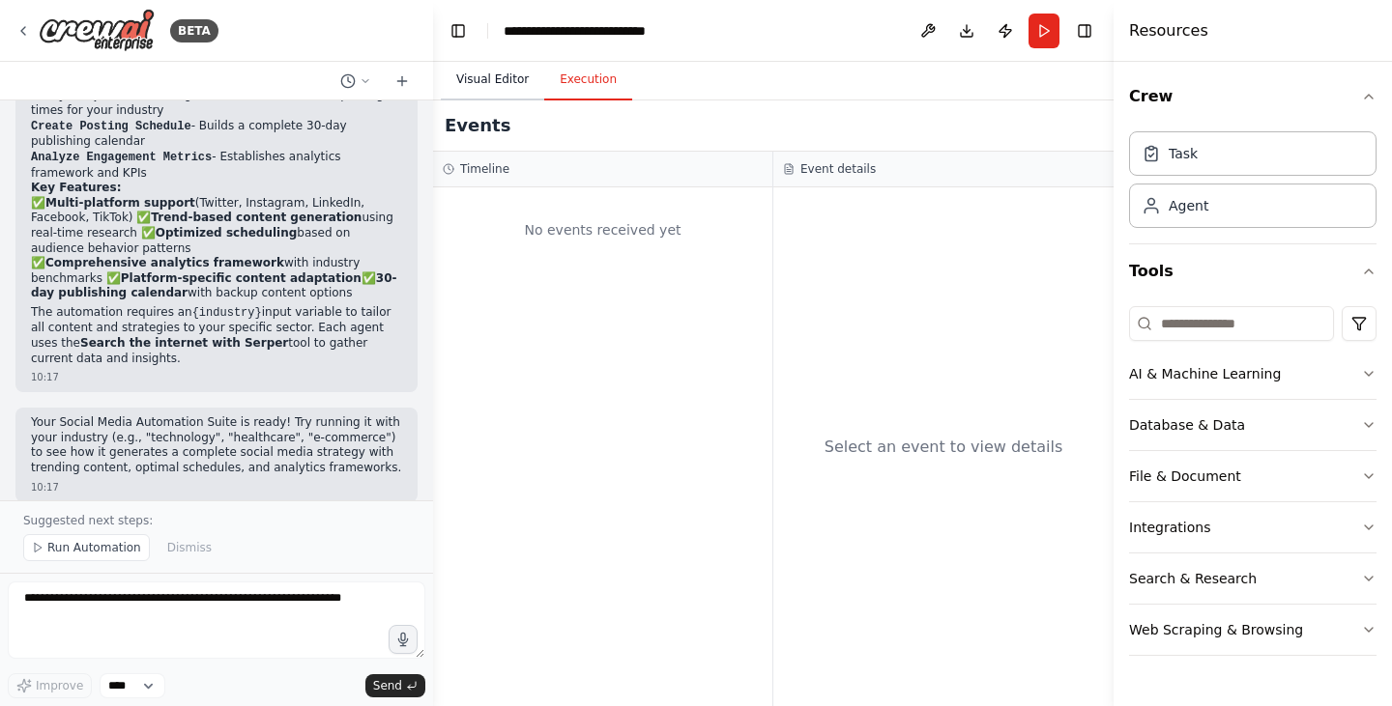
click at [492, 78] on button "Visual Editor" at bounding box center [492, 80] width 103 height 41
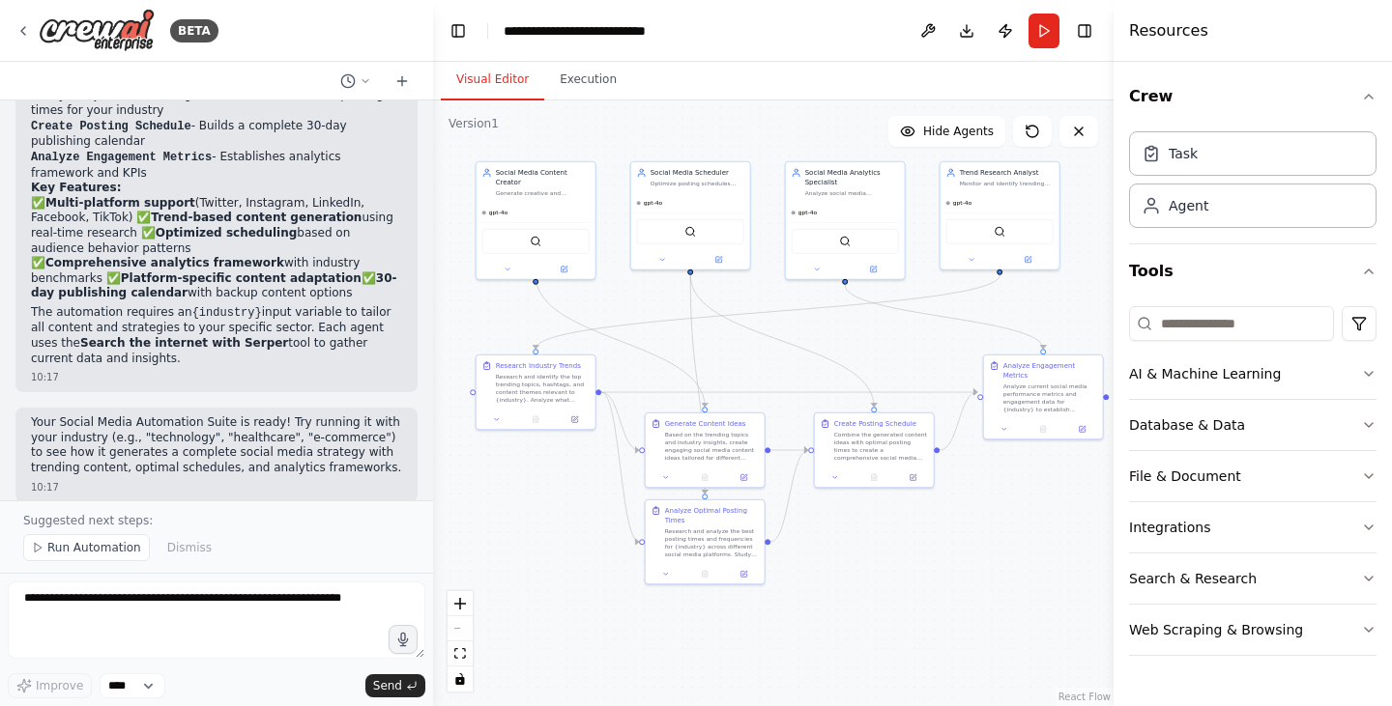
drag, startPoint x: 859, startPoint y: 402, endPoint x: 655, endPoint y: 312, distance: 222.8
click at [655, 312] on div ".deletable-edge-delete-btn { width: 20px; height: 20px; border: 0px solid #ffff…" at bounding box center [773, 404] width 680 height 606
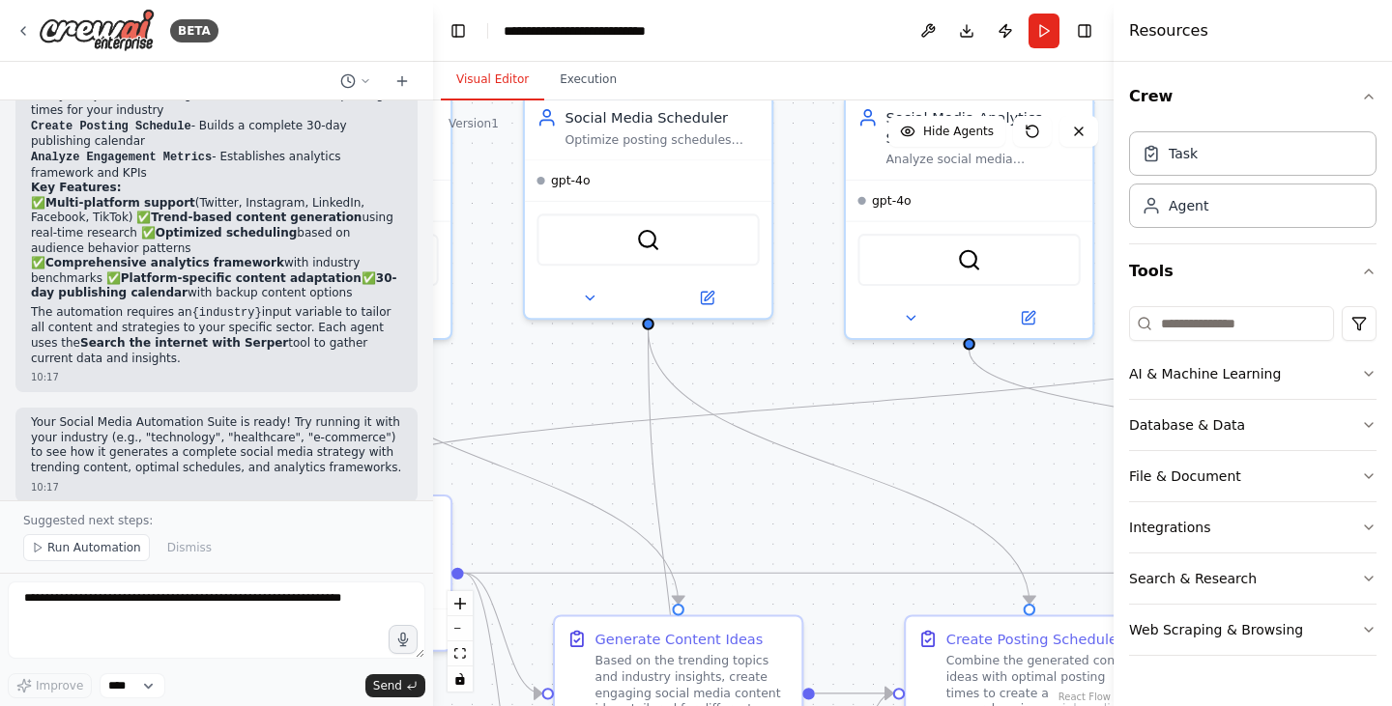
drag, startPoint x: 577, startPoint y: 255, endPoint x: 557, endPoint y: 378, distance: 124.4
click at [557, 378] on div ".deletable-edge-delete-btn { width: 20px; height: 20px; border: 0px solid #ffff…" at bounding box center [773, 404] width 680 height 606
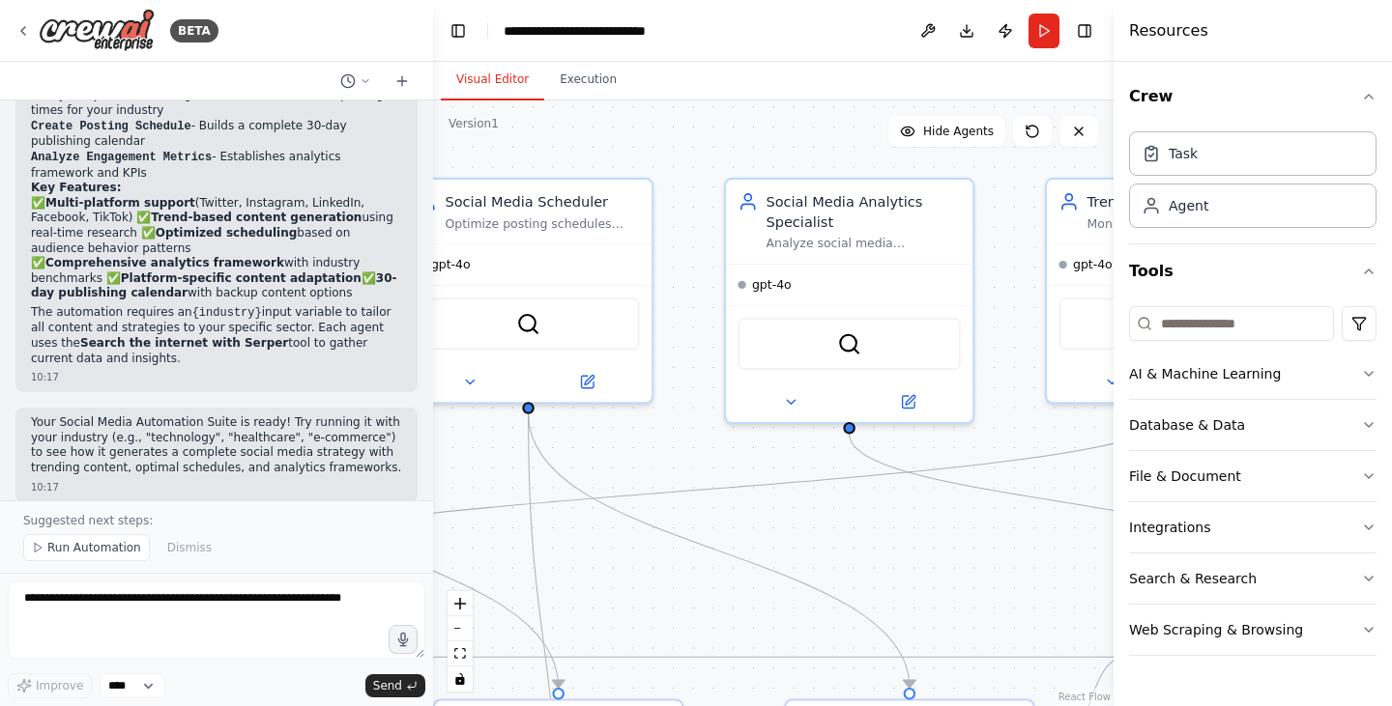
drag, startPoint x: 820, startPoint y: 368, endPoint x: 701, endPoint y: 452, distance: 146.4
click at [701, 452] on div ".deletable-edge-delete-btn { width: 20px; height: 20px; border: 0px solid #ffff…" at bounding box center [773, 404] width 680 height 606
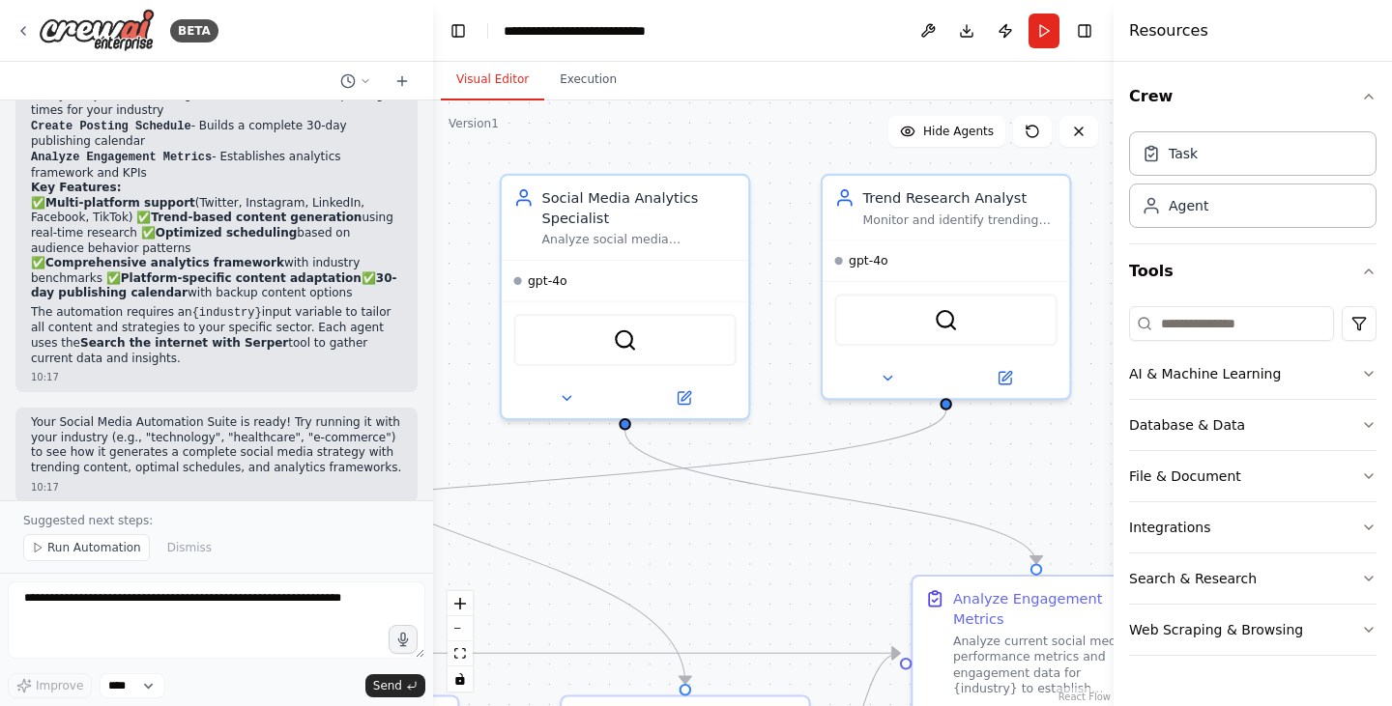
drag, startPoint x: 949, startPoint y: 536, endPoint x: 727, endPoint y: 532, distance: 222.3
click at [727, 532] on div ".deletable-edge-delete-btn { width: 20px; height: 20px; border: 0px solid #ffff…" at bounding box center [773, 404] width 680 height 606
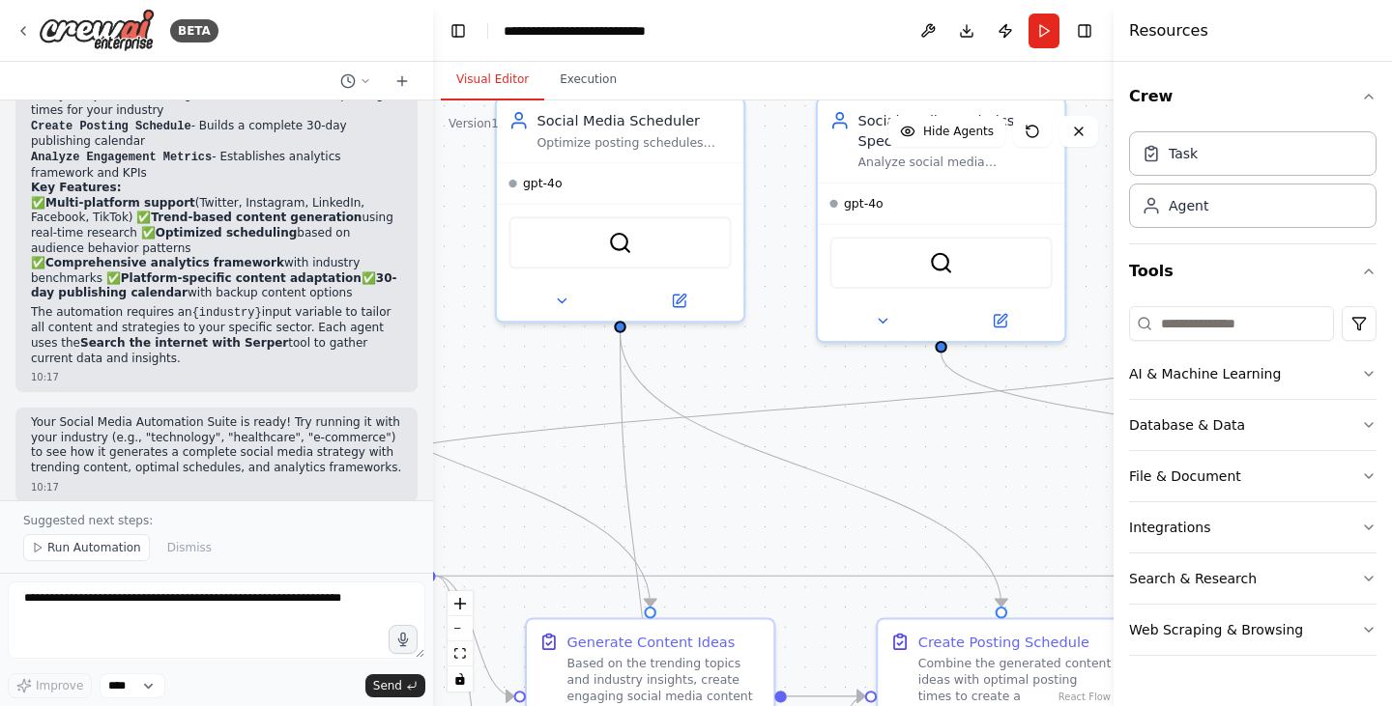
drag, startPoint x: 712, startPoint y: 523, endPoint x: 1029, endPoint y: 446, distance: 326.3
click at [1029, 446] on div ".deletable-edge-delete-btn { width: 20px; height: 20px; border: 0px solid #ffff…" at bounding box center [773, 404] width 680 height 606
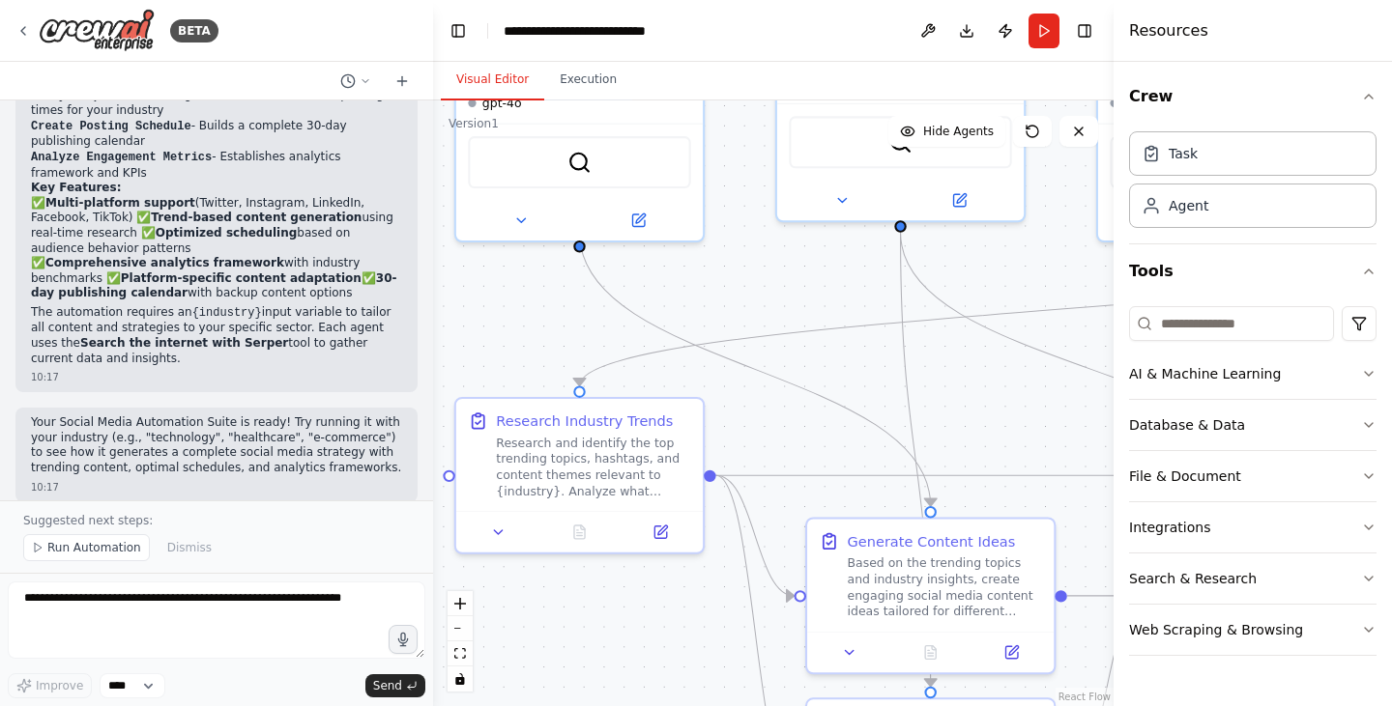
drag, startPoint x: 592, startPoint y: 483, endPoint x: 873, endPoint y: 383, distance: 297.7
click at [873, 383] on div ".deletable-edge-delete-btn { width: 20px; height: 20px; border: 0px solid #ffff…" at bounding box center [773, 404] width 680 height 606
click at [1373, 92] on icon "button" at bounding box center [1368, 96] width 15 height 15
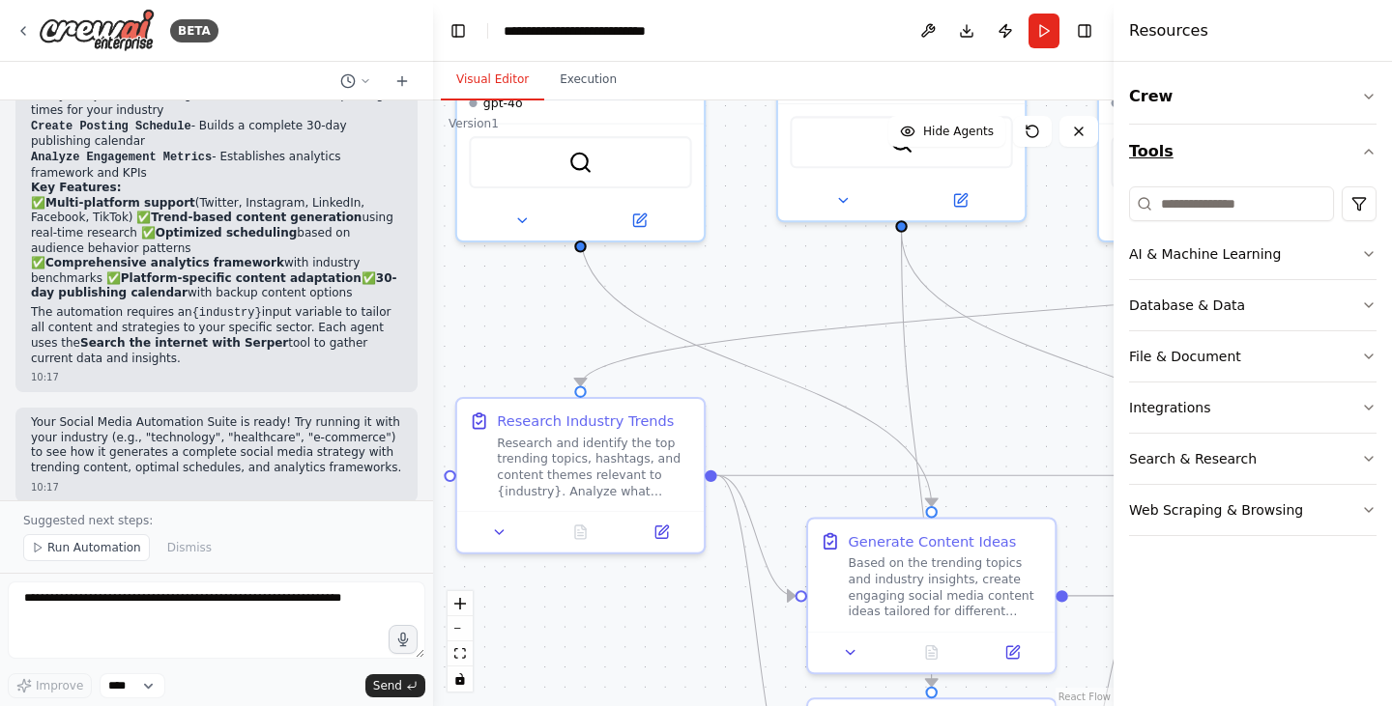
click at [1368, 148] on icon "button" at bounding box center [1368, 151] width 15 height 15
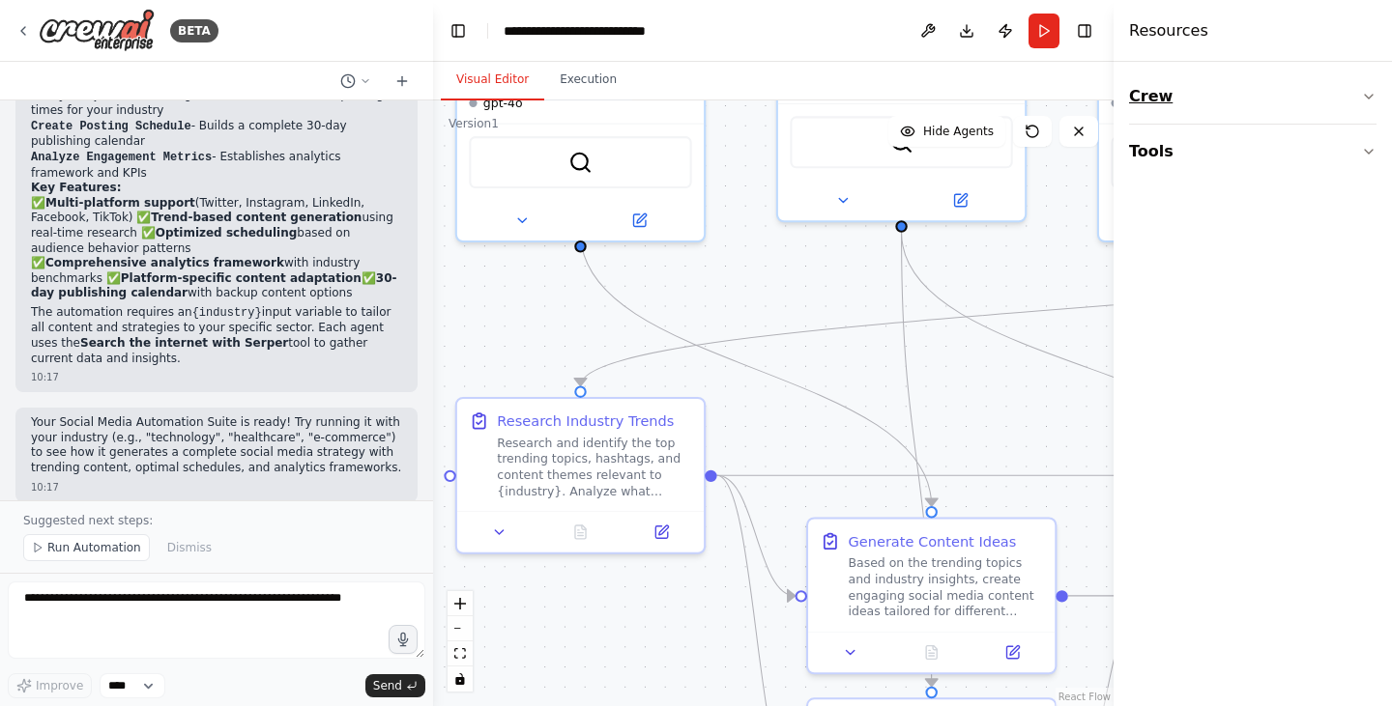
click at [1365, 90] on icon "button" at bounding box center [1368, 96] width 15 height 15
click at [1365, 149] on icon "button" at bounding box center [1368, 151] width 15 height 15
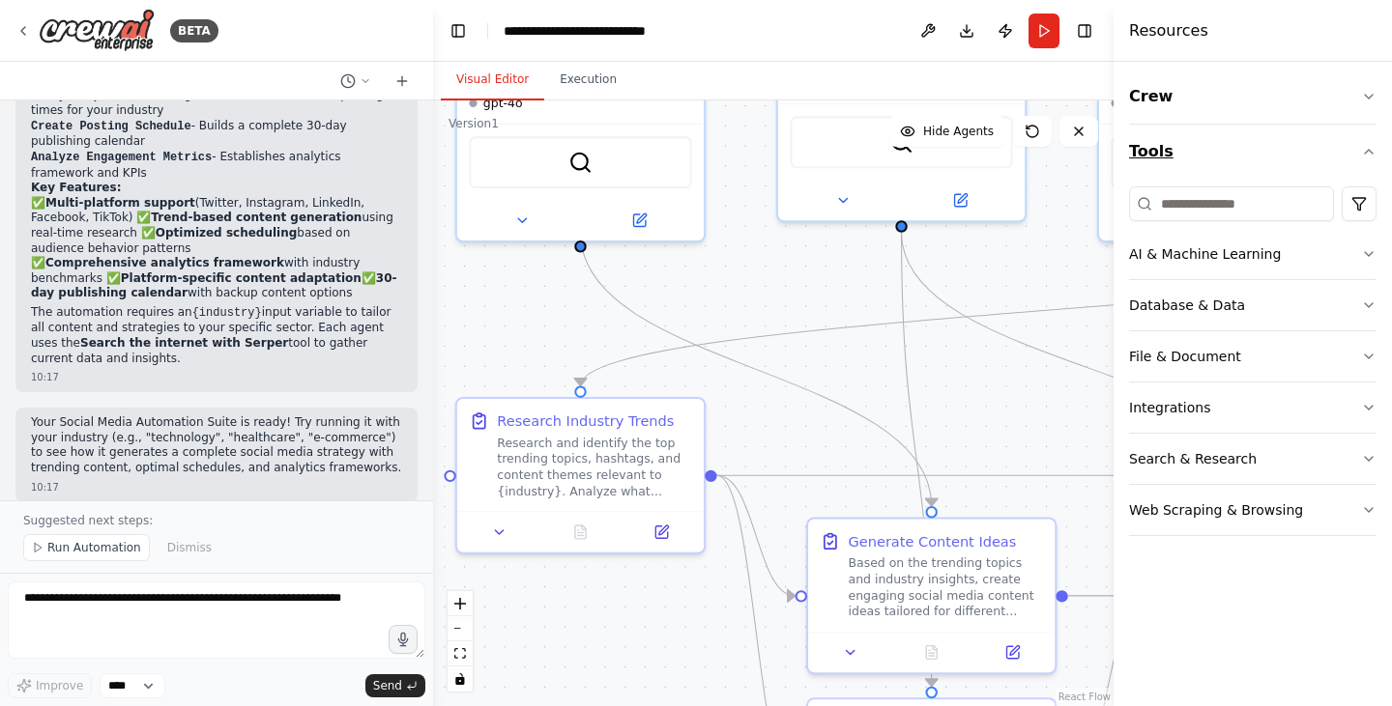
click at [1368, 157] on icon "button" at bounding box center [1368, 151] width 15 height 15
